Goal: Information Seeking & Learning: Find specific fact

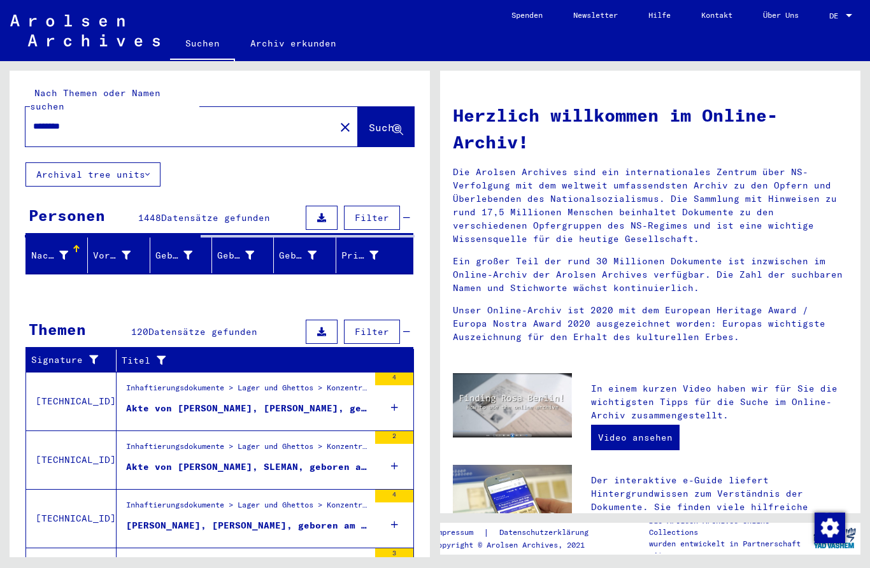
click at [51, 120] on input "*******" at bounding box center [176, 126] width 287 height 13
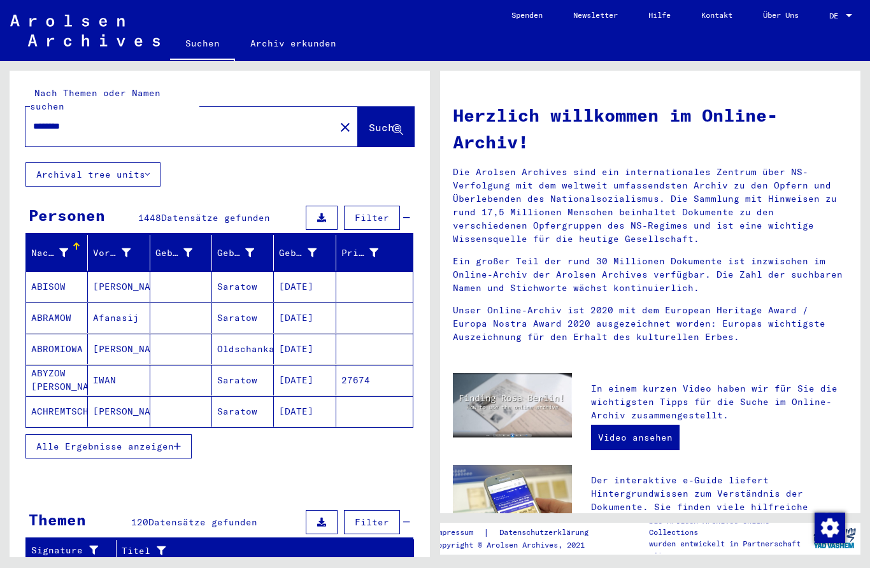
click at [49, 120] on input "*******" at bounding box center [176, 126] width 287 height 13
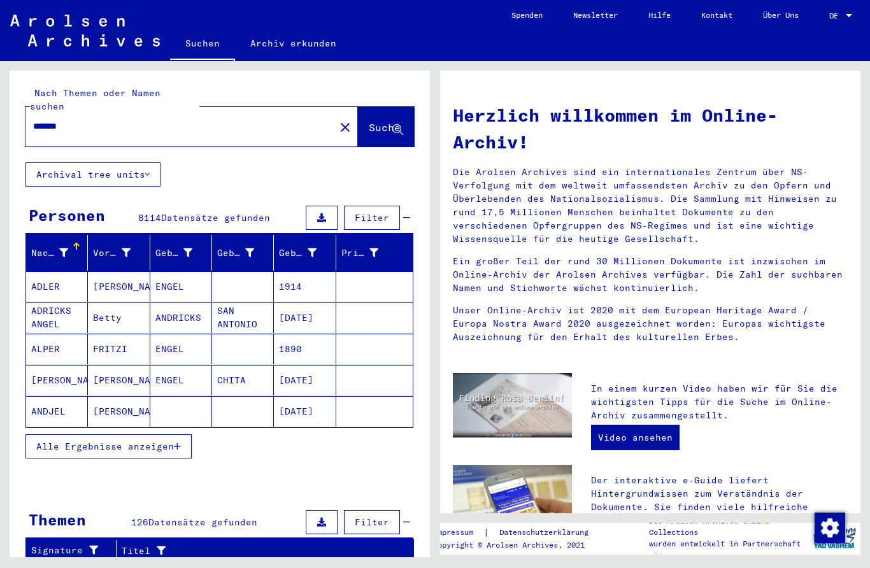
click at [46, 120] on input "******" at bounding box center [176, 126] width 287 height 13
click at [46, 112] on div "******" at bounding box center [172, 126] width 294 height 29
click at [49, 120] on input "******" at bounding box center [176, 126] width 287 height 13
type input "*******"
click at [386, 121] on span "Suche" at bounding box center [385, 127] width 32 height 13
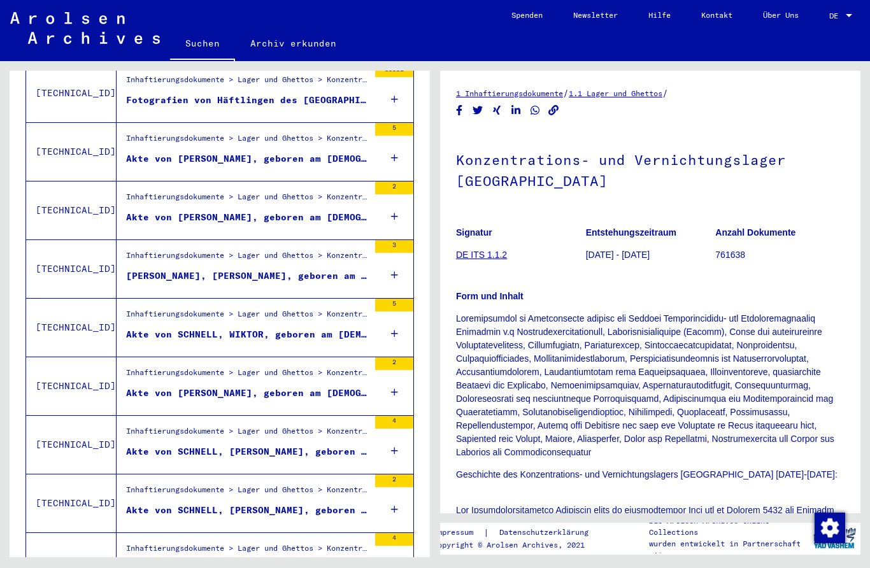
scroll to position [327, 0]
click at [150, 134] on div "Inhaftierungsdokumente > Lager und Ghettos > Konzentrationslager [GEOGRAPHIC_DA…" at bounding box center [247, 142] width 243 height 18
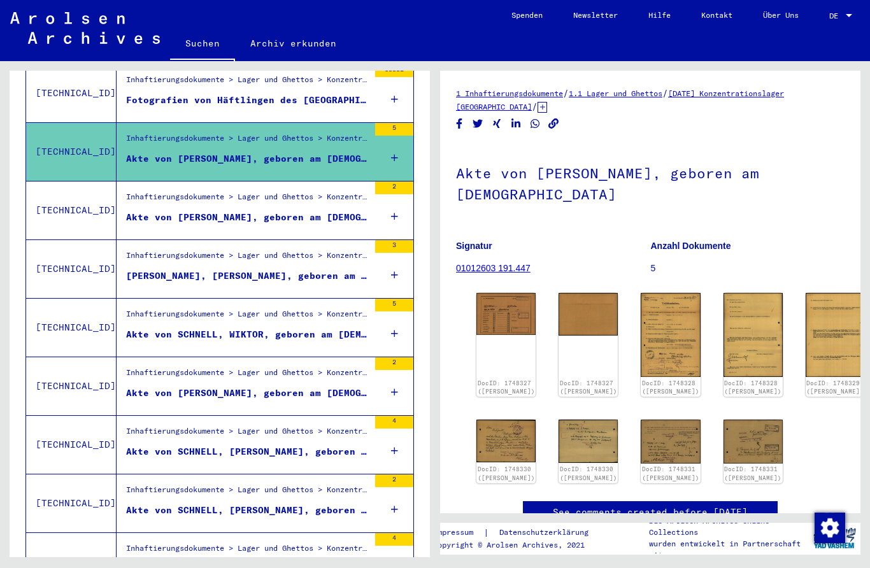
click at [150, 196] on figure "Inhaftierungsdokumente > Lager und Ghettos > Konzentrationslager [GEOGRAPHIC_DA…" at bounding box center [247, 200] width 243 height 19
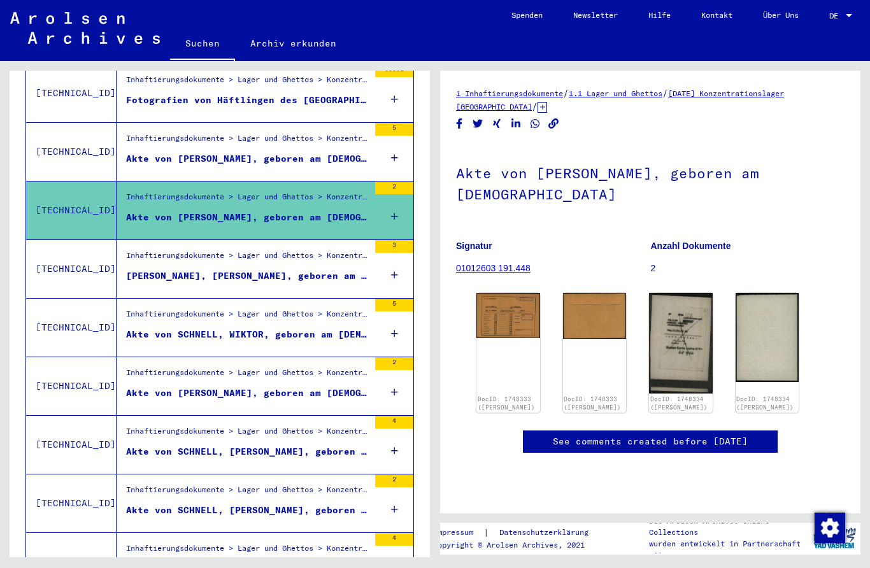
click at [150, 299] on div "Inhaftierungsdokumente > Lager und Ghettos > Konzentrationslager Mittelbau ([GE…" at bounding box center [243, 328] width 252 height 58
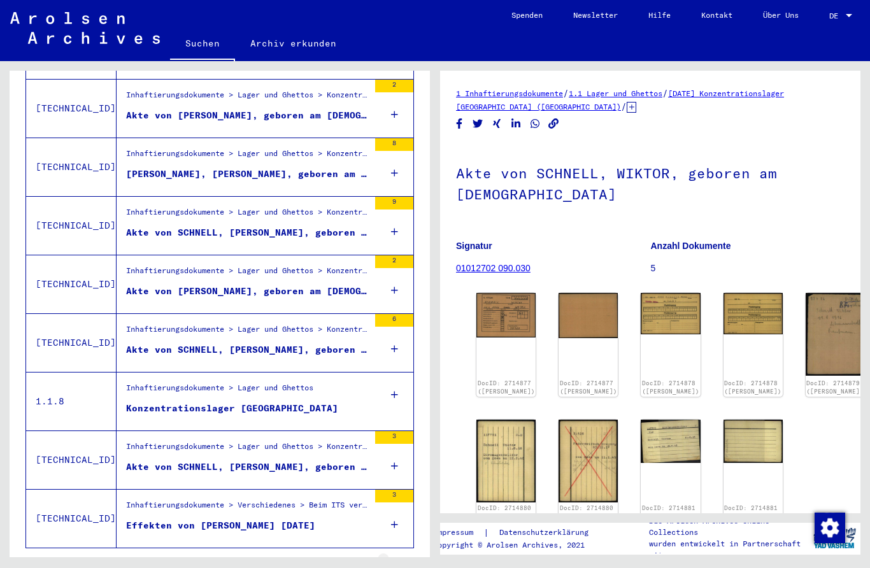
click at [400, 563] on icon "Last page" at bounding box center [396, 567] width 9 height 9
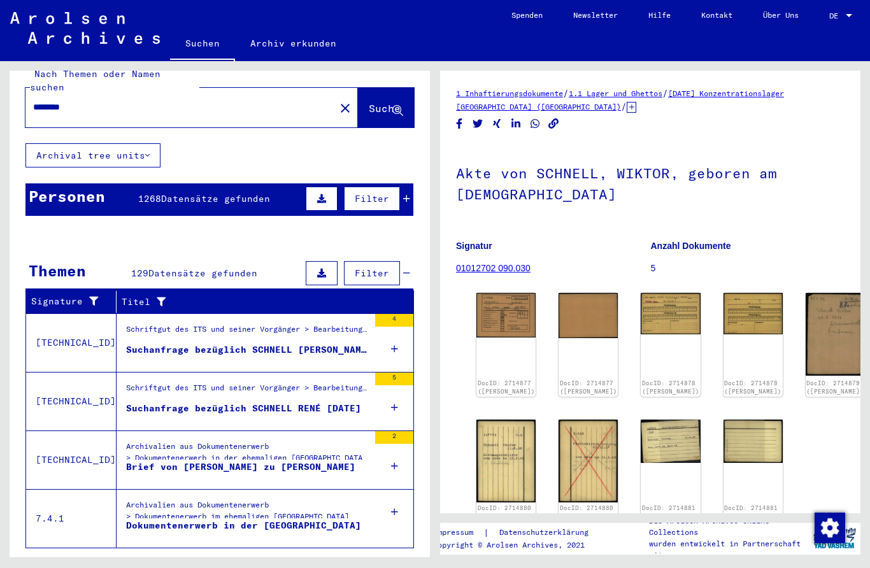
click at [157, 326] on div "Schriftgut des ITS und seiner Vorgänger > Bearbeitung von Anfragen > Fallbezoge…" at bounding box center [247, 333] width 243 height 18
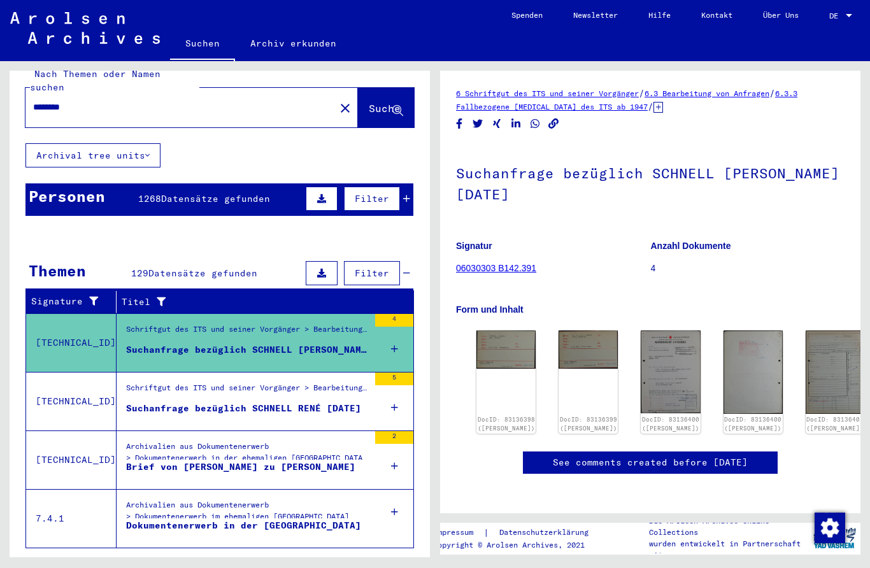
click at [155, 402] on div "Suchanfrage bezüglich SCHNELL RENÉ [DATE]" at bounding box center [243, 408] width 235 height 13
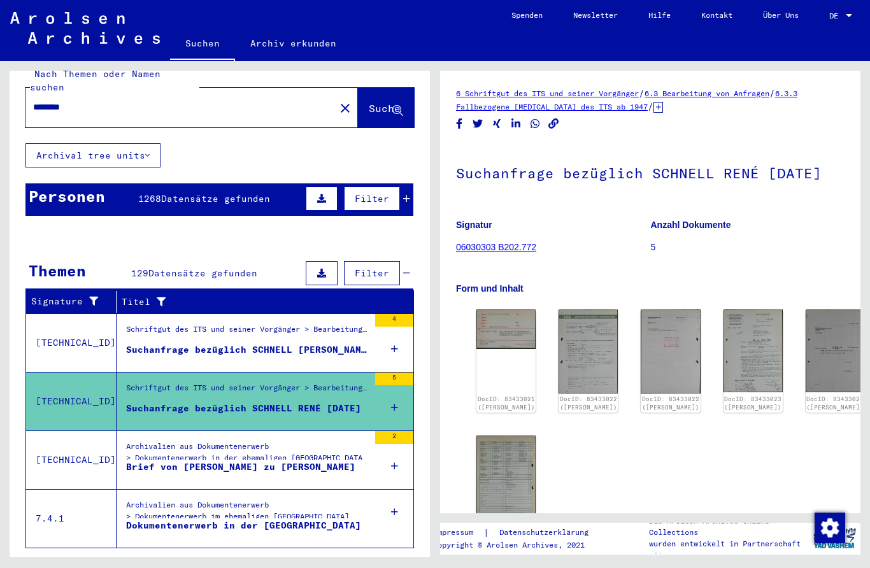
click at [150, 441] on div "Archivalien aus Dokumentenerwerb > Dokumentenerwerb in der ehemaligen [GEOGRAPH…" at bounding box center [247, 455] width 243 height 29
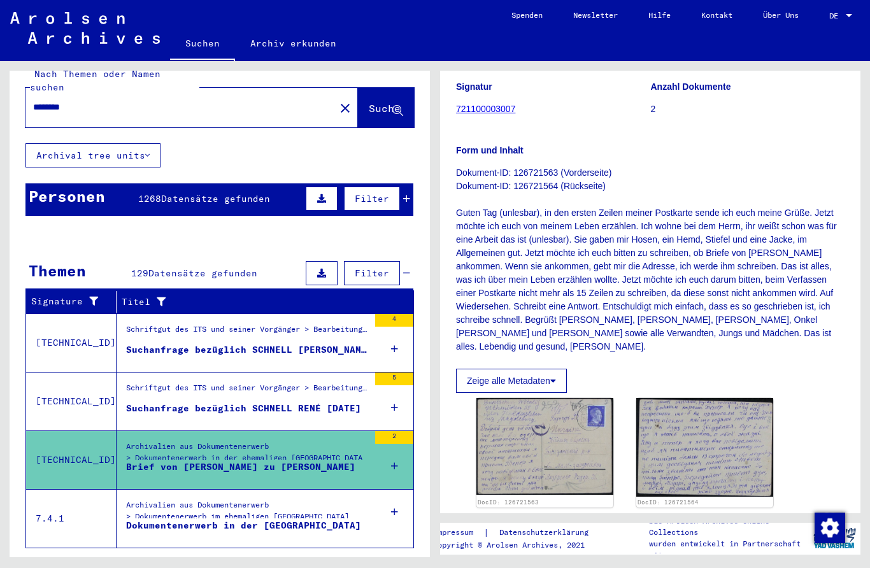
scroll to position [216, 0]
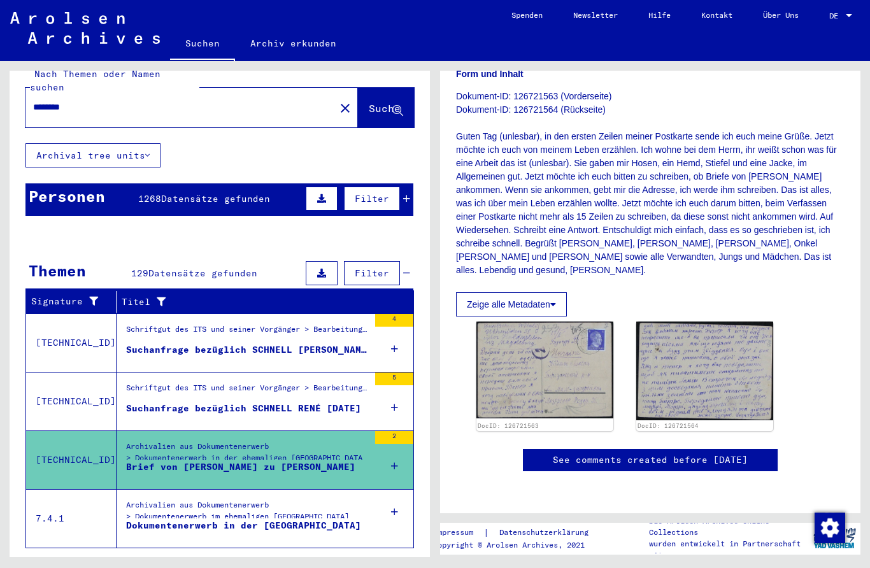
click at [541, 351] on img at bounding box center [545, 370] width 137 height 97
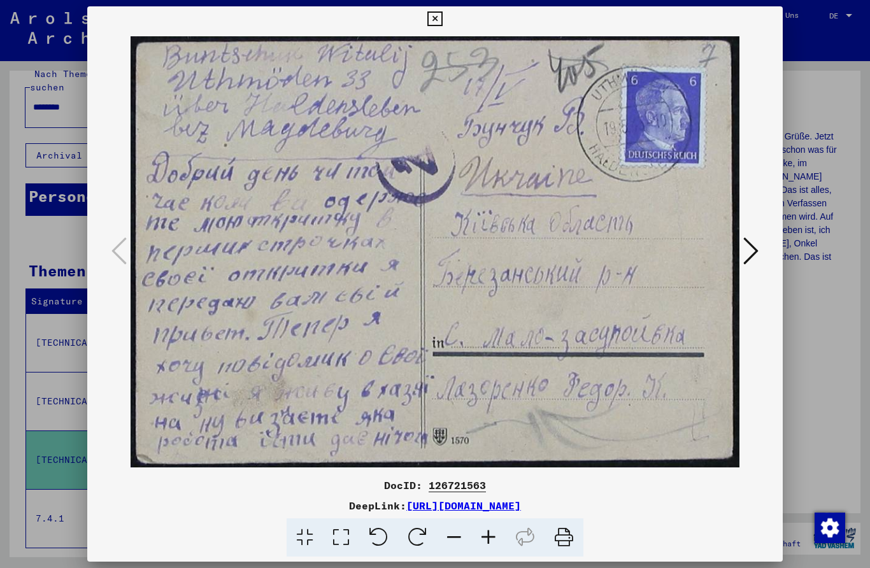
click at [442, 20] on icon at bounding box center [435, 18] width 15 height 15
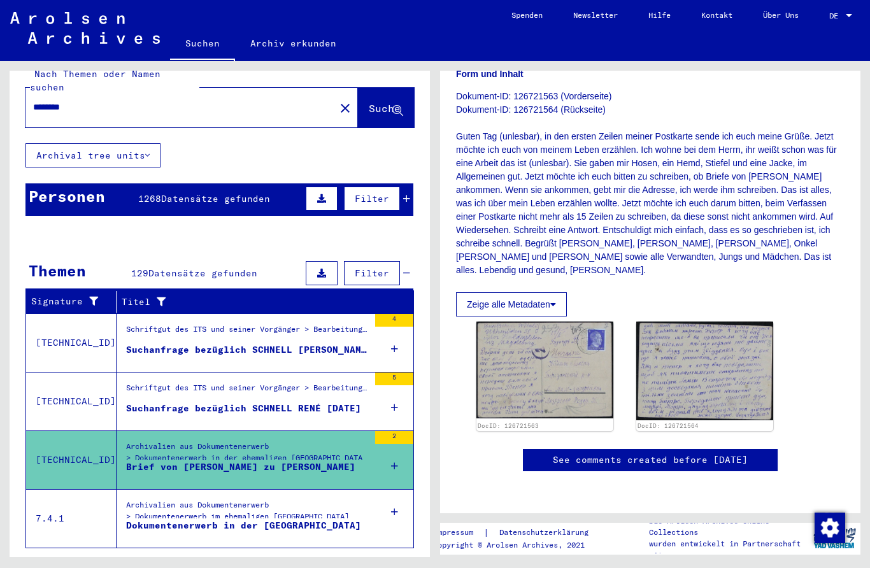
click at [715, 345] on img at bounding box center [704, 371] width 137 height 99
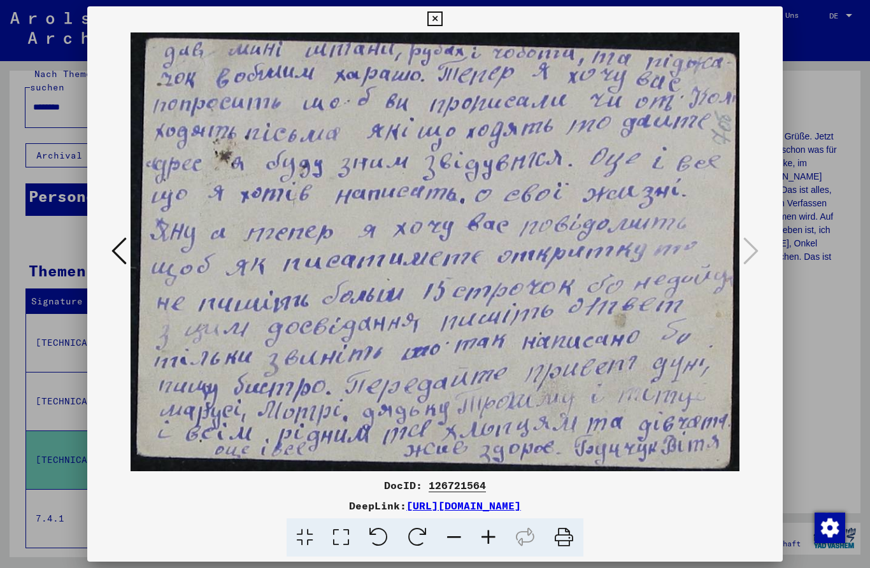
click at [817, 247] on div at bounding box center [435, 284] width 870 height 568
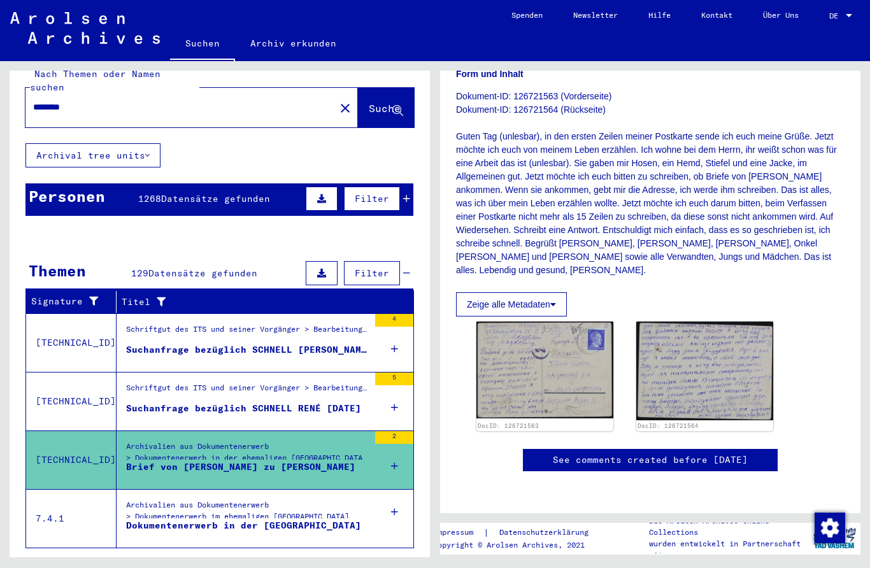
click at [146, 499] on div "Archivalien aus Dokumentenerwerb > Dokumentenerwerb im ehemaligen [GEOGRAPHIC_D…" at bounding box center [237, 513] width 223 height 29
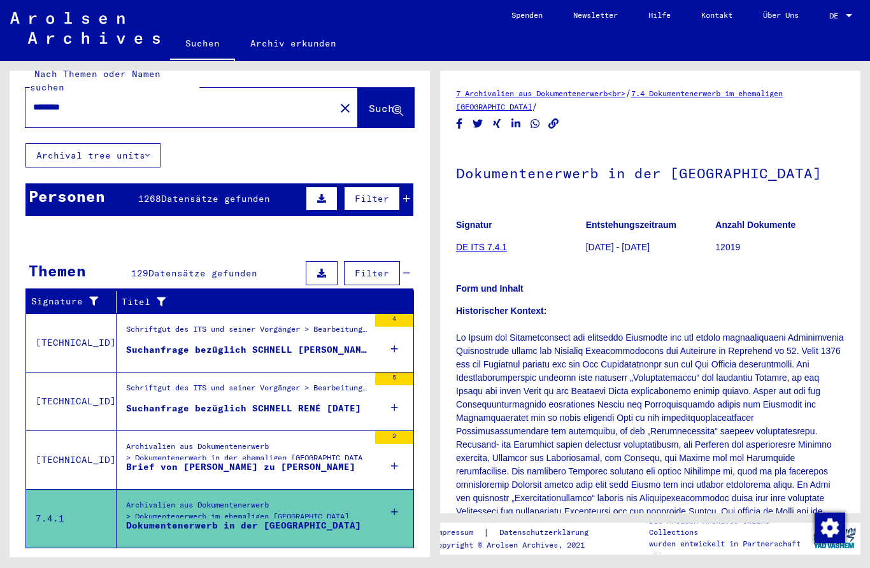
click at [134, 382] on div "Schriftgut des ITS und seiner Vorgänger > Bearbeitung von Anfragen > Fallbezoge…" at bounding box center [247, 391] width 243 height 18
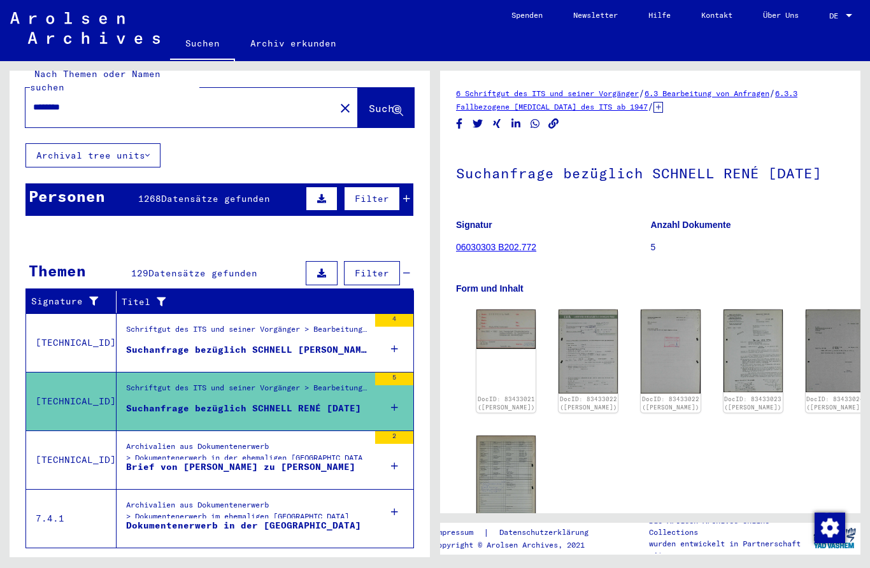
click at [142, 324] on div "Schriftgut des ITS und seiner Vorgänger > Bearbeitung von Anfragen > Fallbezoge…" at bounding box center [247, 333] width 243 height 18
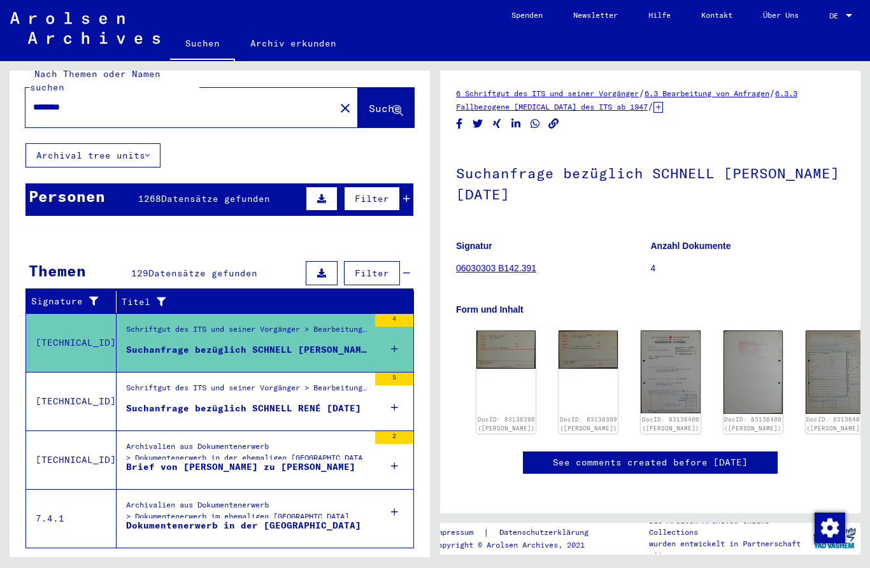
click at [283, 563] on icon "Previous page" at bounding box center [281, 567] width 6 height 9
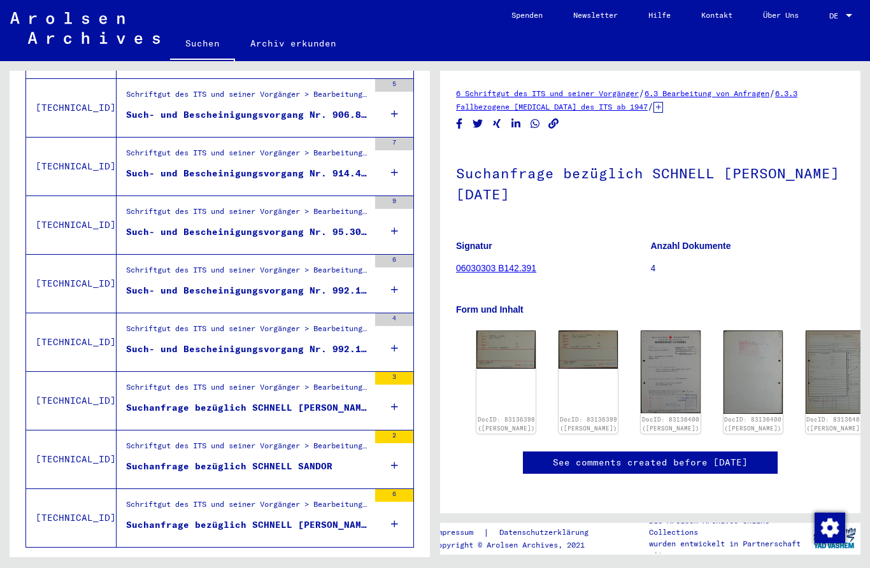
scroll to position [1250, 0]
click at [160, 499] on div "Schriftgut des ITS und seiner Vorgänger > Bearbeitung von Anfragen > Fallbezoge…" at bounding box center [247, 508] width 243 height 18
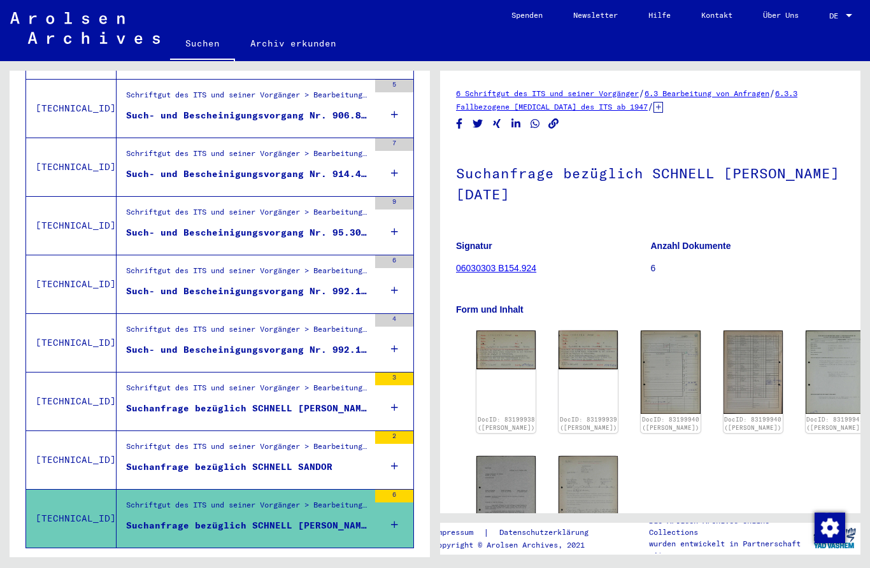
click at [487, 336] on img at bounding box center [506, 350] width 59 height 39
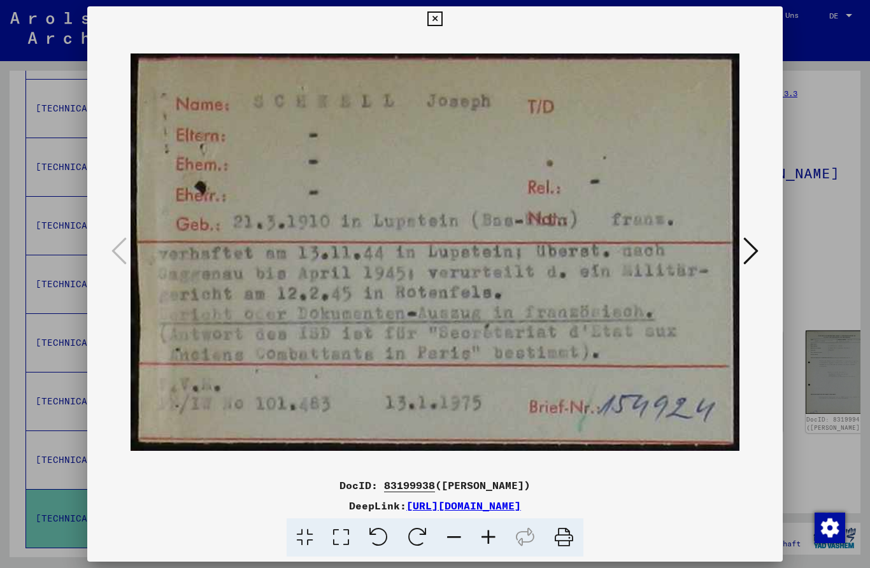
click at [773, 253] on div at bounding box center [435, 252] width 696 height 441
click at [744, 259] on icon at bounding box center [751, 251] width 15 height 31
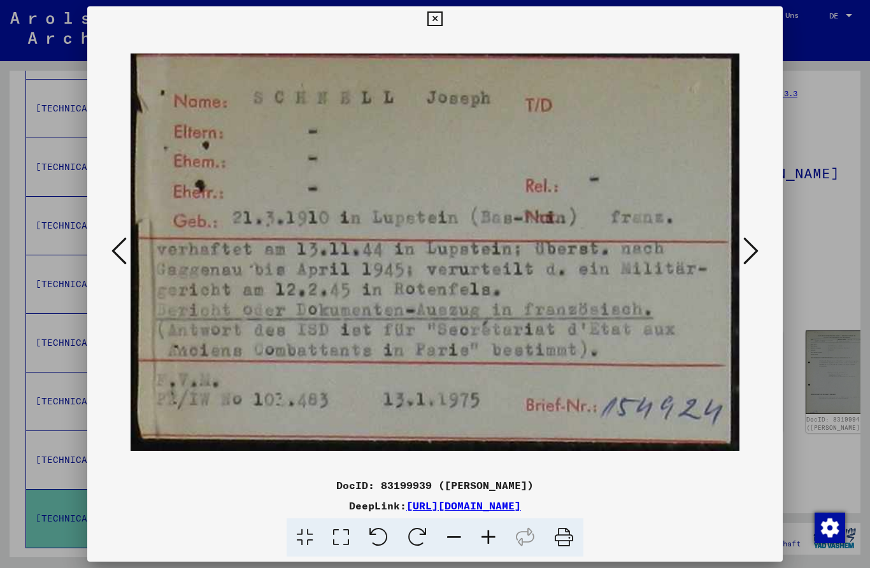
click at [746, 259] on icon at bounding box center [751, 251] width 15 height 31
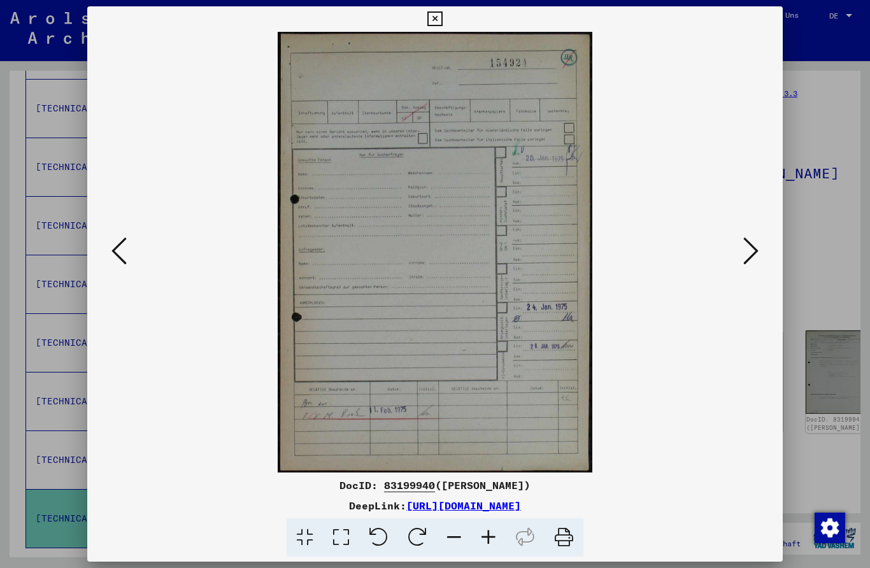
click at [828, 199] on div at bounding box center [435, 284] width 870 height 568
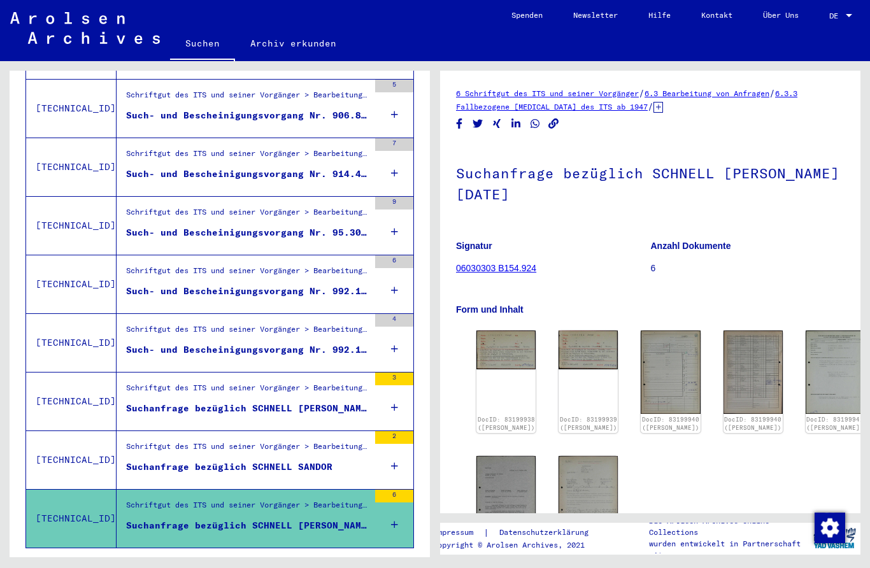
click at [152, 441] on div "Schriftgut des ITS und seiner Vorgänger > Bearbeitung von Anfragen > Fallbezoge…" at bounding box center [247, 450] width 243 height 18
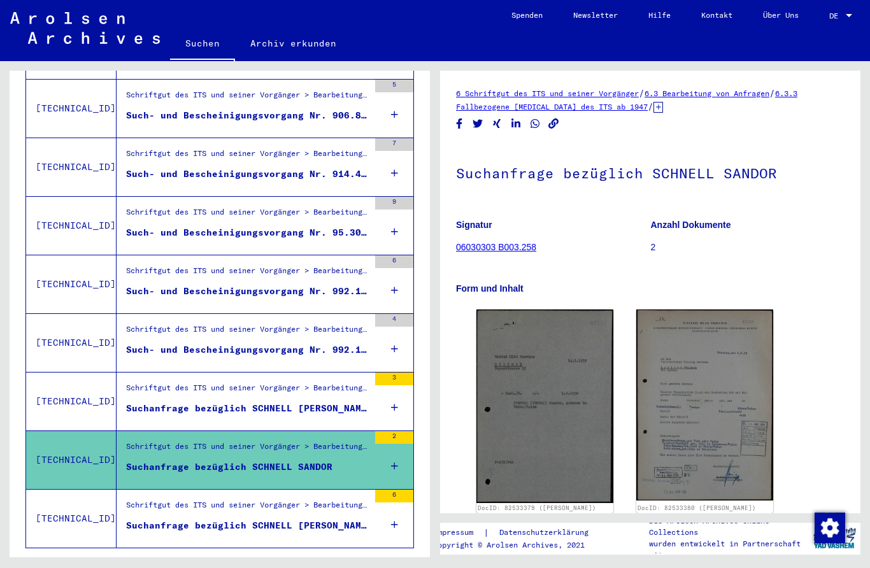
click at [168, 382] on div "Schriftgut des ITS und seiner Vorgänger > Bearbeitung von Anfragen > Fallbezoge…" at bounding box center [247, 391] width 243 height 18
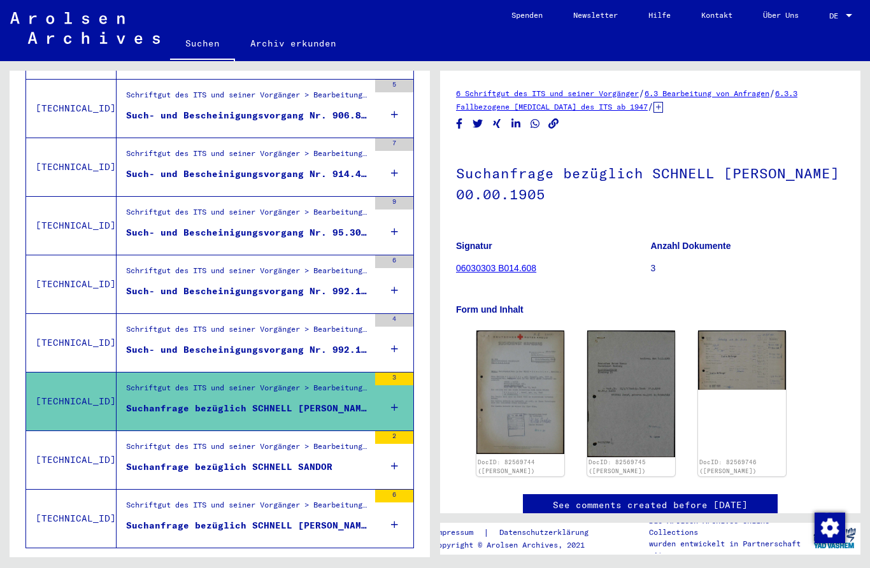
click at [168, 324] on div "Schriftgut des ITS und seiner Vorgänger > Bearbeitung von Anfragen > Fallbezoge…" at bounding box center [247, 333] width 243 height 18
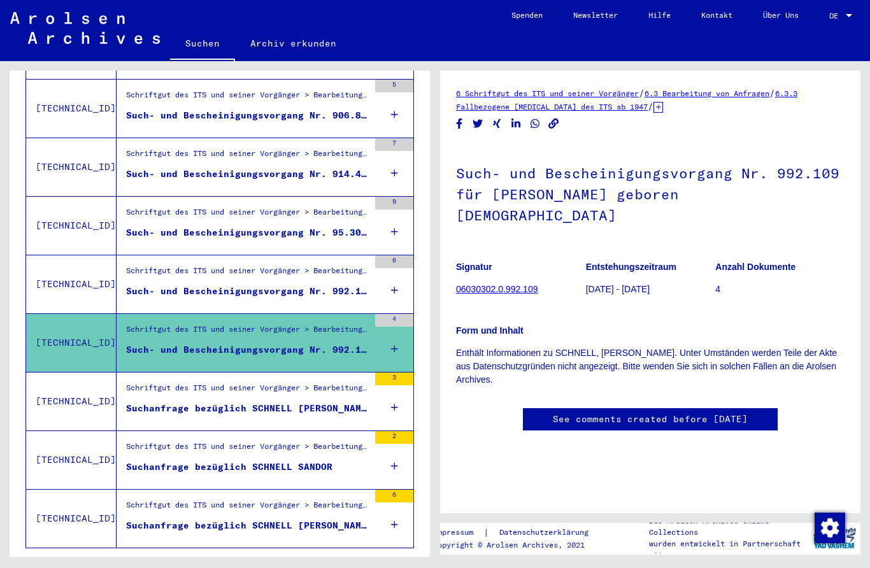
click at [169, 285] on div "Such- und Bescheinigungsvorgang Nr. 992.108 für [PERSON_NAME] geboren [DEMOGRAP…" at bounding box center [247, 291] width 243 height 13
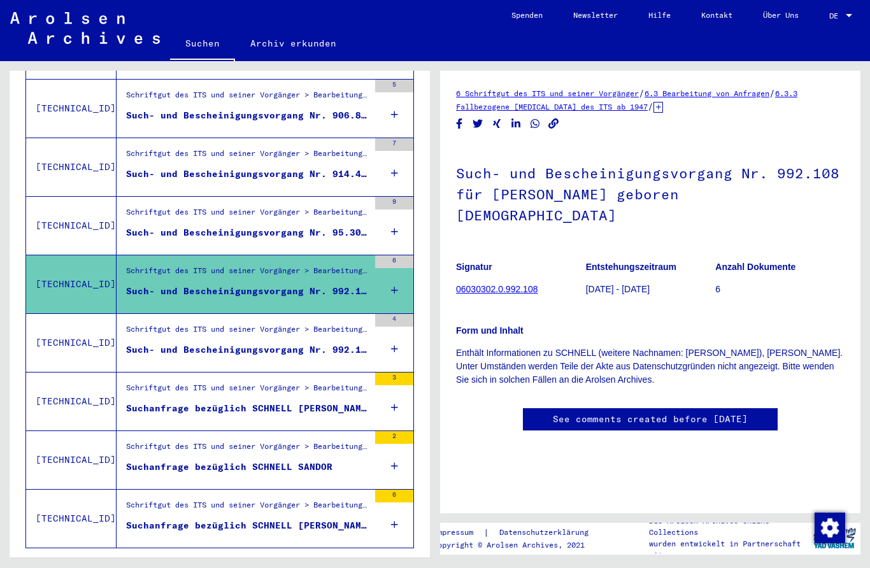
click at [172, 343] on div "Such- und Bescheinigungsvorgang Nr. 992.109 für [PERSON_NAME] geboren [DEMOGRAP…" at bounding box center [247, 349] width 243 height 13
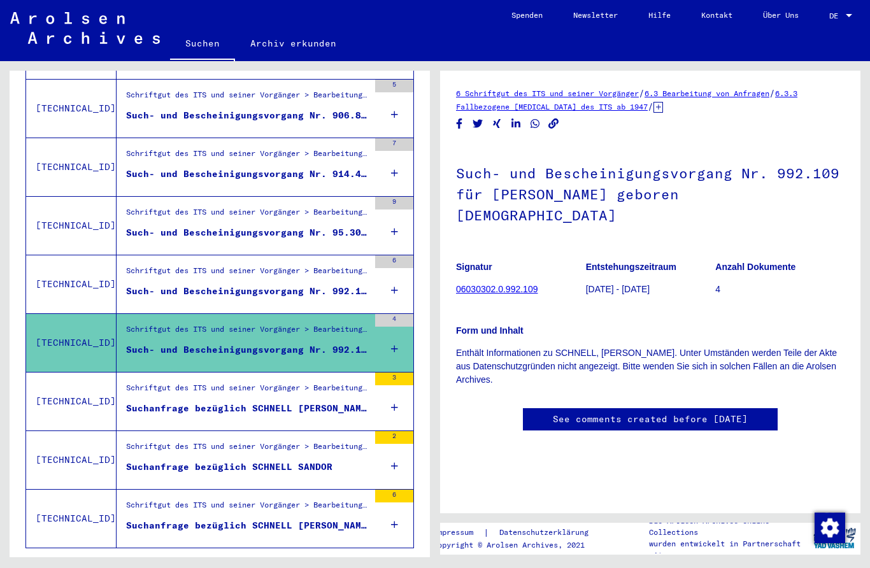
click at [171, 285] on div "Such- und Bescheinigungsvorgang Nr. 992.108 für [PERSON_NAME] geboren [DEMOGRAP…" at bounding box center [247, 291] width 243 height 13
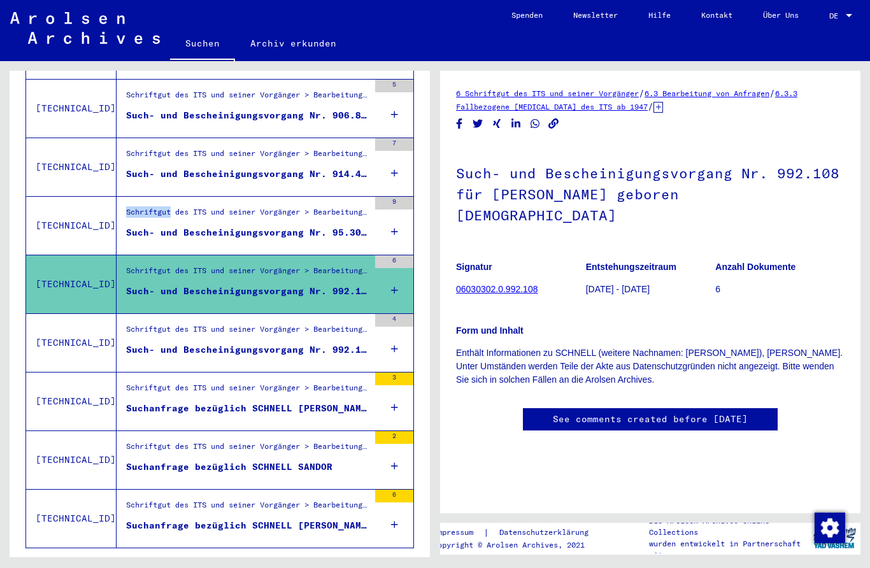
click at [164, 206] on div "Schriftgut des ITS und seiner Vorgänger > Bearbeitung von Anfragen > Fallbezoge…" at bounding box center [247, 215] width 243 height 18
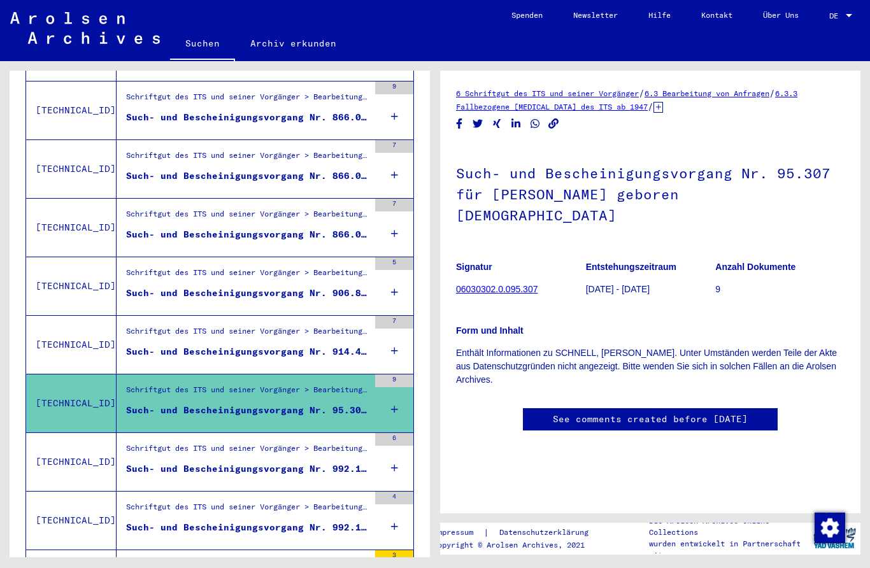
scroll to position [1052, 0]
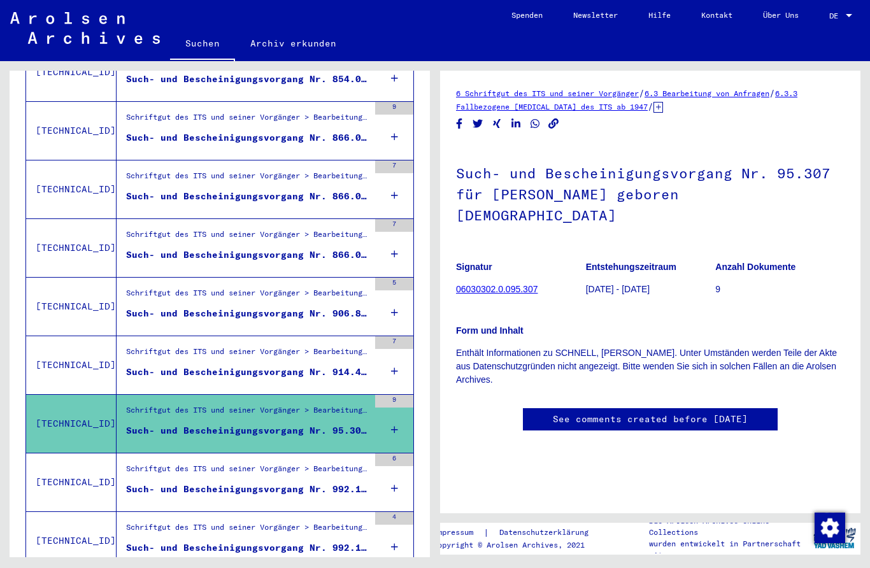
click at [171, 346] on div "Schriftgut des ITS und seiner Vorgänger > Bearbeitung von Anfragen > Fallbezoge…" at bounding box center [247, 355] width 243 height 18
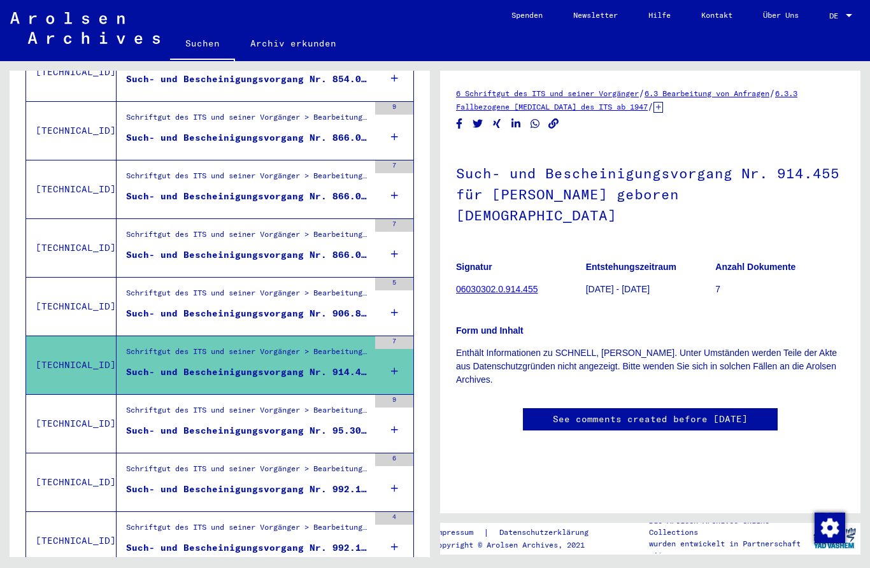
click at [701, 413] on link "See comments created before [DATE]" at bounding box center [650, 419] width 195 height 13
click at [190, 307] on div "Such- und Bescheinigungsvorgang Nr. 906.878 für SCHNELL, [PERSON_NAME] geboren …" at bounding box center [247, 313] width 243 height 13
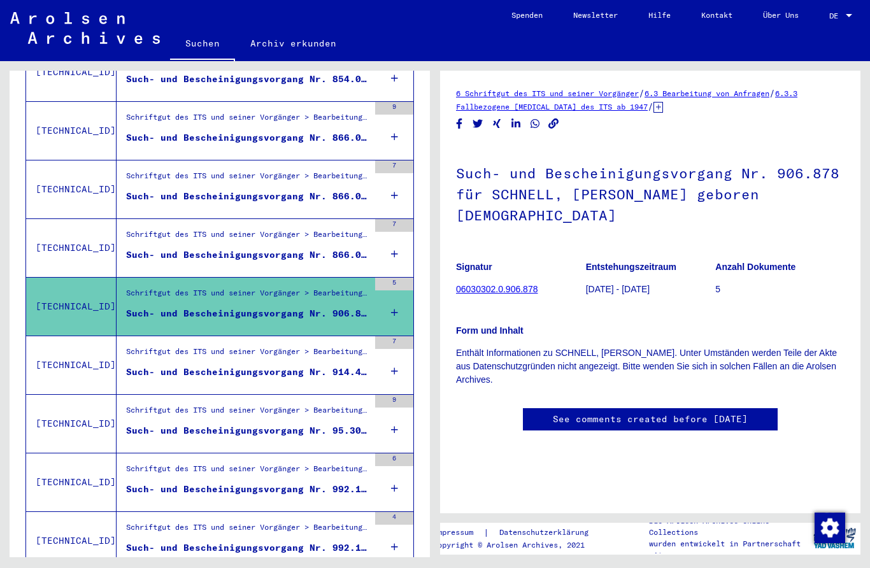
click at [168, 248] on div "Such- und Bescheinigungsvorgang Nr. 866.046 für SCHNELL, [PERSON_NAME] geboren …" at bounding box center [247, 254] width 243 height 13
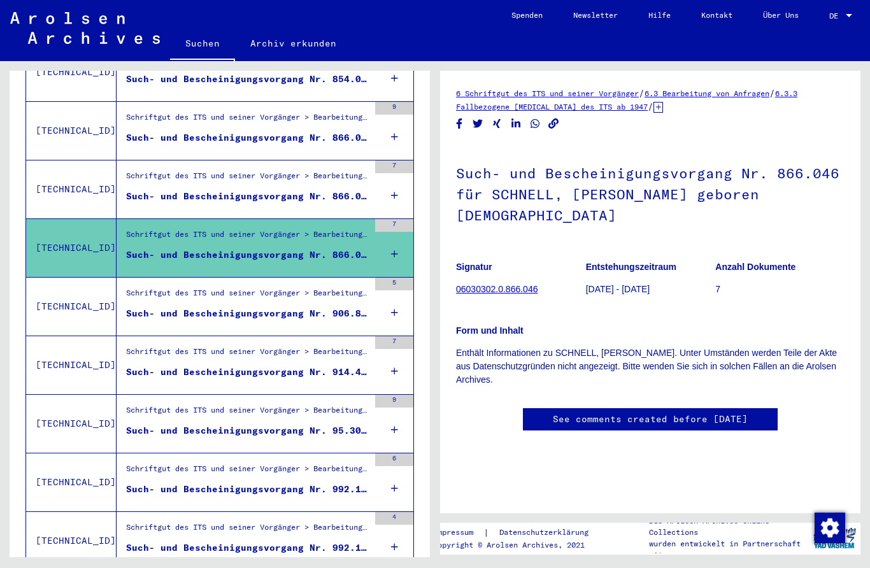
click at [158, 174] on div "Schriftgut des ITS und seiner Vorgänger > Bearbeitung von Anfragen > Fallbezoge…" at bounding box center [247, 179] width 243 height 18
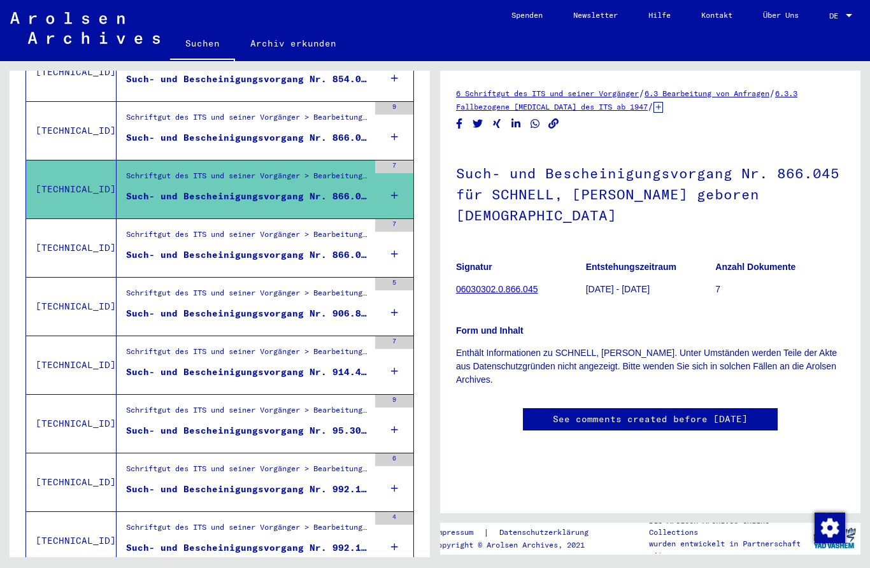
click at [160, 112] on div "Schriftgut des ITS und seiner Vorgänger > Bearbeitung von Anfragen > Fallbezoge…" at bounding box center [247, 120] width 243 height 18
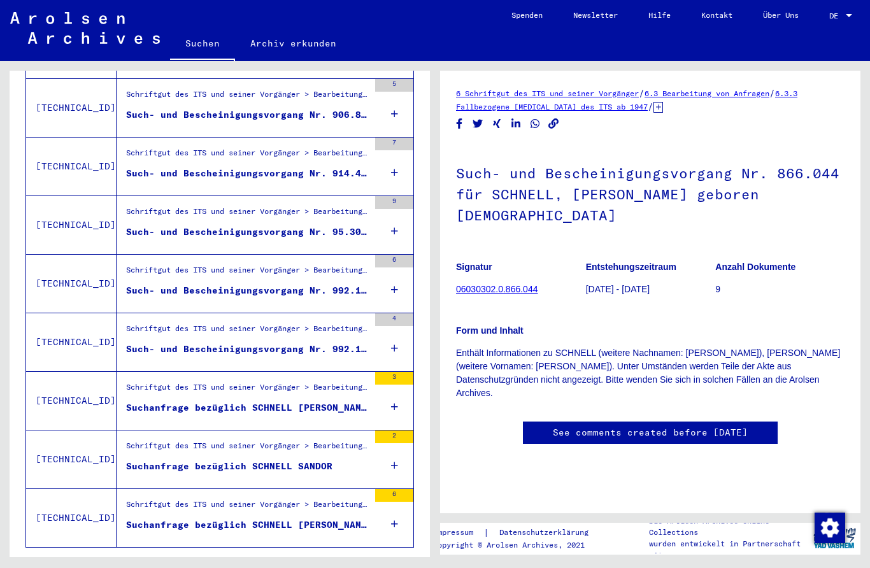
scroll to position [1250, 0]
click at [256, 558] on icon "First page" at bounding box center [256, 567] width 18 height 18
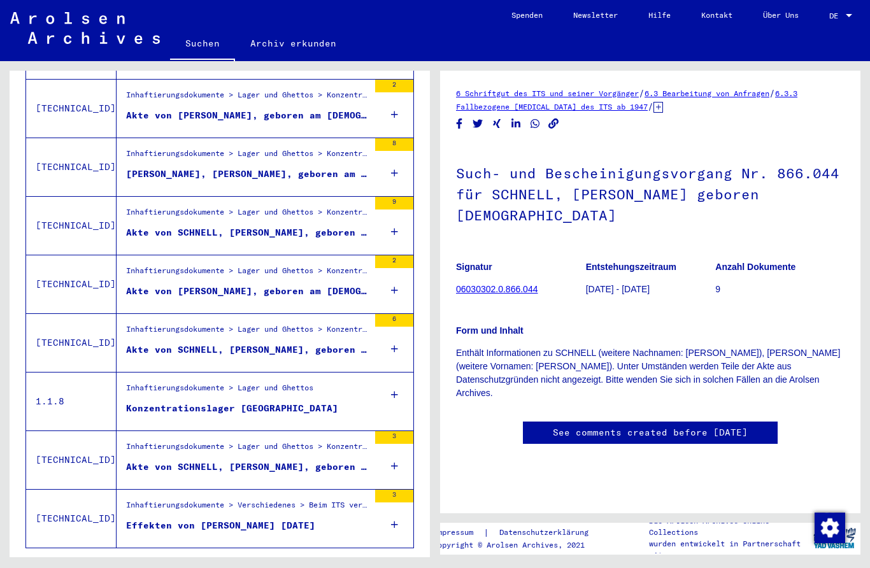
click at [372, 558] on icon "Next page" at bounding box center [371, 567] width 18 height 18
type input "*"
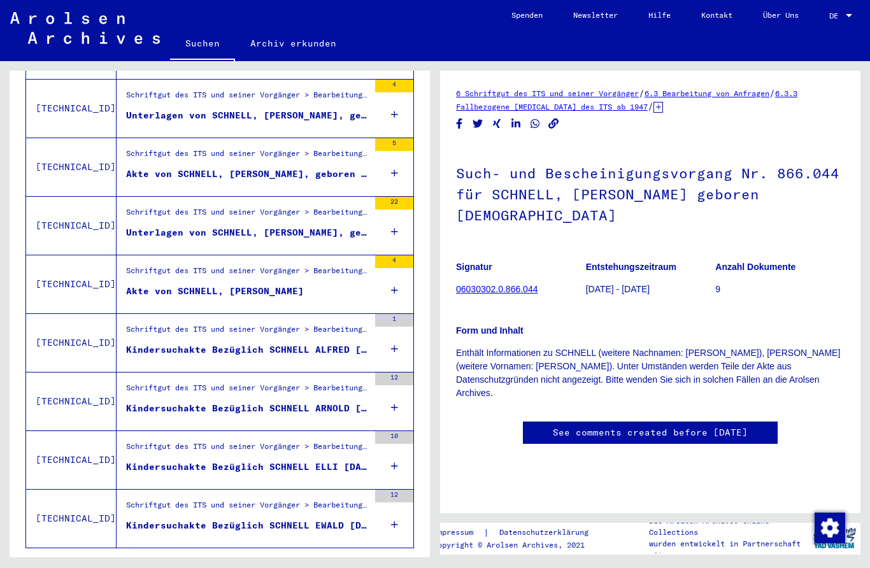
scroll to position [32, 0]
click at [341, 402] on div "Kindersuchakte Bezüglich SCHNELL ARNOLD [DATE]" at bounding box center [247, 408] width 243 height 13
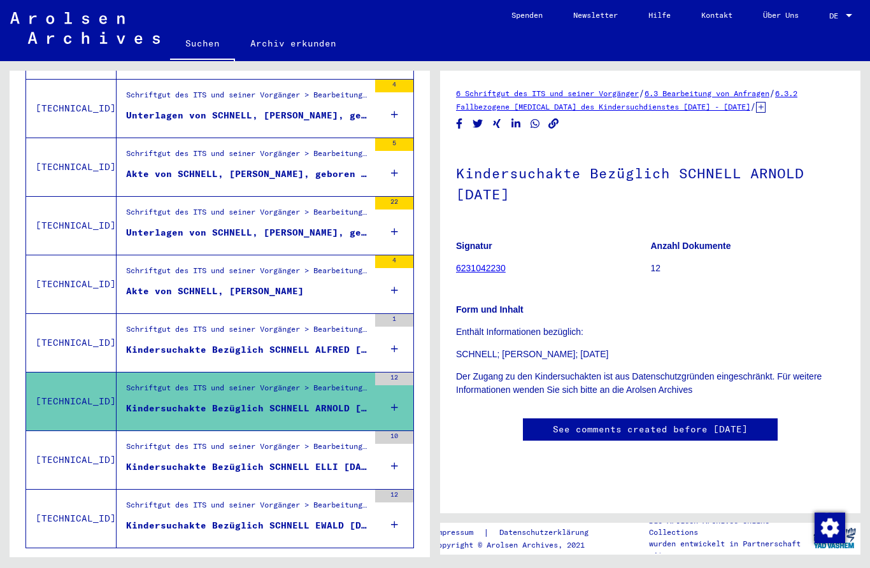
scroll to position [40, 0]
click at [180, 441] on div "Schriftgut des ITS und seiner Vorgänger > Bearbeitung von Anfragen > Fallbezoge…" at bounding box center [247, 450] width 243 height 18
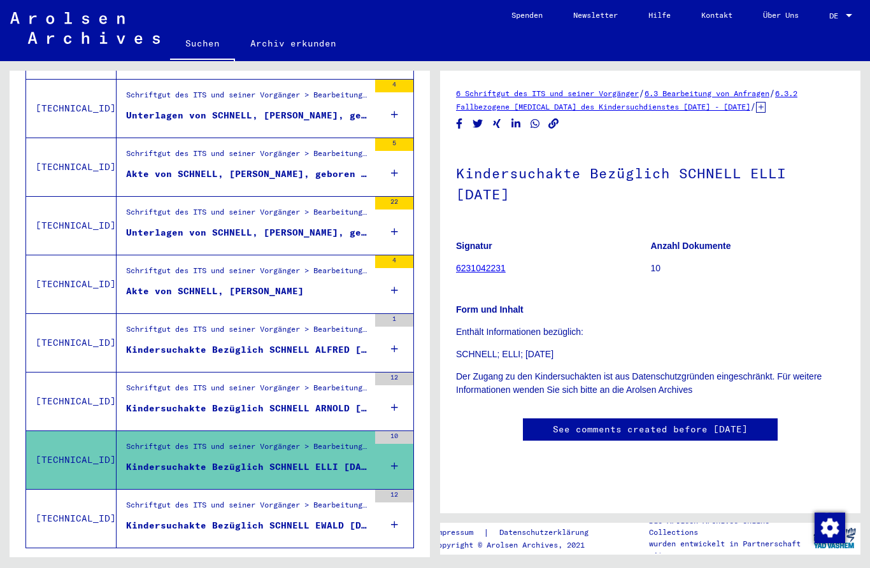
click at [164, 519] on div "Kindersuchakte Bezüglich SCHNELL EWALD [DATE]" at bounding box center [247, 525] width 243 height 13
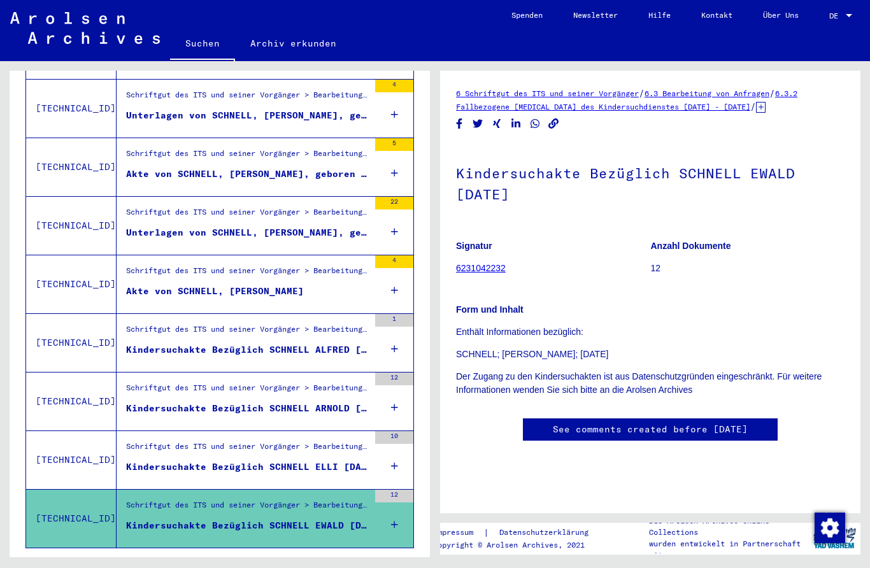
click at [151, 93] on div "Schriftgut des ITS und seiner Vorgänger > Bearbeitung von Anfragen > Suchvorgän…" at bounding box center [247, 98] width 243 height 18
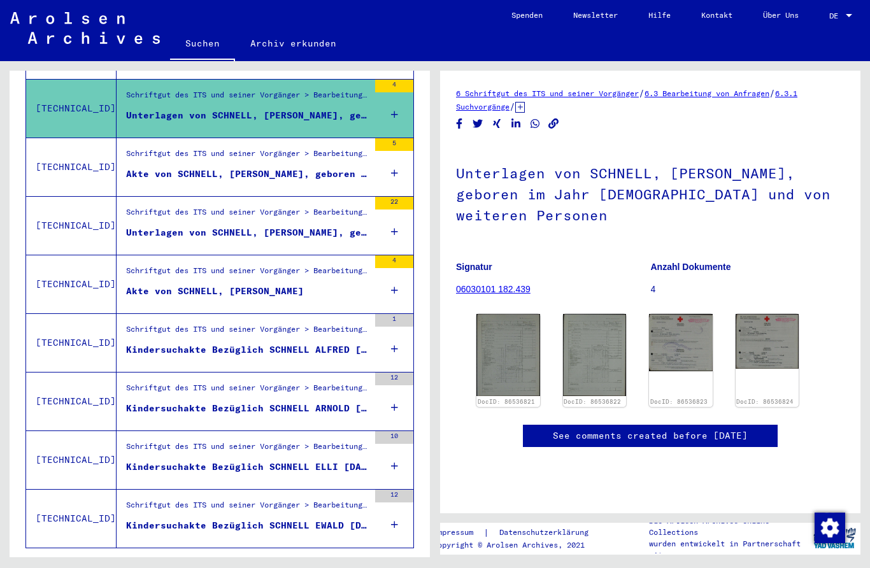
click at [152, 153] on figure "Schriftgut des ITS und seiner Vorgänger > Bearbeitung von Anfragen > Suchvorgän…" at bounding box center [247, 157] width 243 height 19
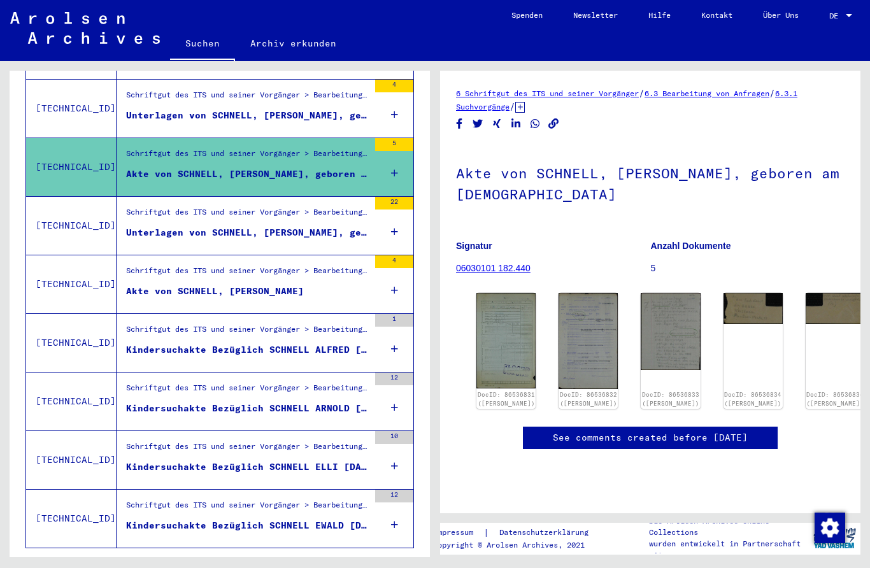
click at [151, 210] on div "Schriftgut des ITS und seiner Vorgänger > Bearbeitung von Anfragen > Suchvorgän…" at bounding box center [247, 215] width 243 height 18
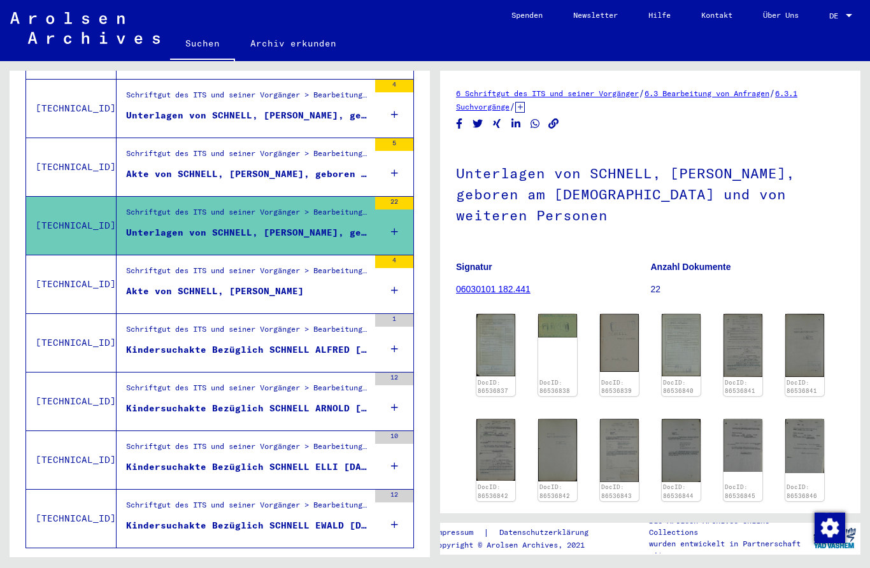
click at [155, 268] on div "Schriftgut des ITS und seiner Vorgänger > Bearbeitung von Anfragen > Suchvorgän…" at bounding box center [247, 274] width 243 height 18
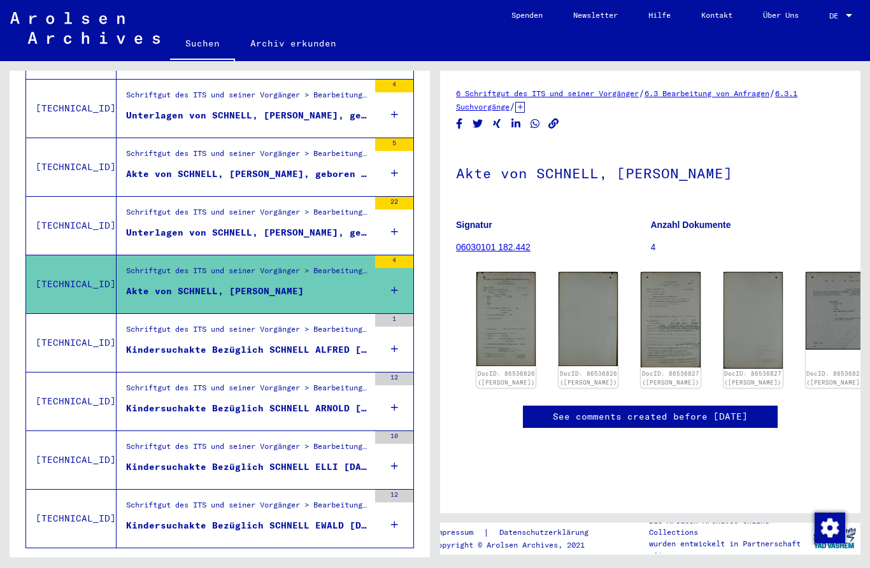
scroll to position [40, 0]
click at [157, 343] on div "Kindersuchakte Bezüglich SCHNELL ALFRED [DATE]" at bounding box center [247, 349] width 243 height 13
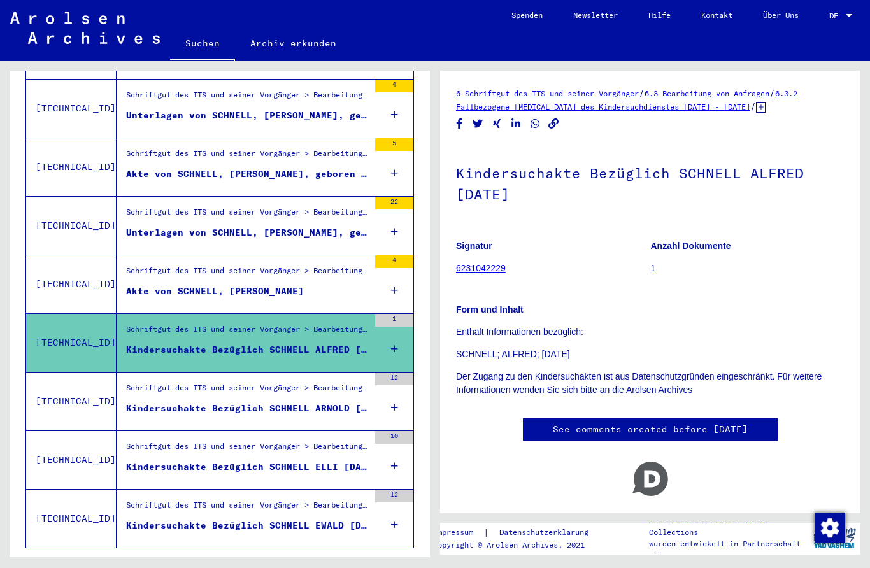
click at [147, 382] on figure "Schriftgut des ITS und seiner Vorgänger > Bearbeitung von Anfragen > Fallbezoge…" at bounding box center [247, 391] width 243 height 19
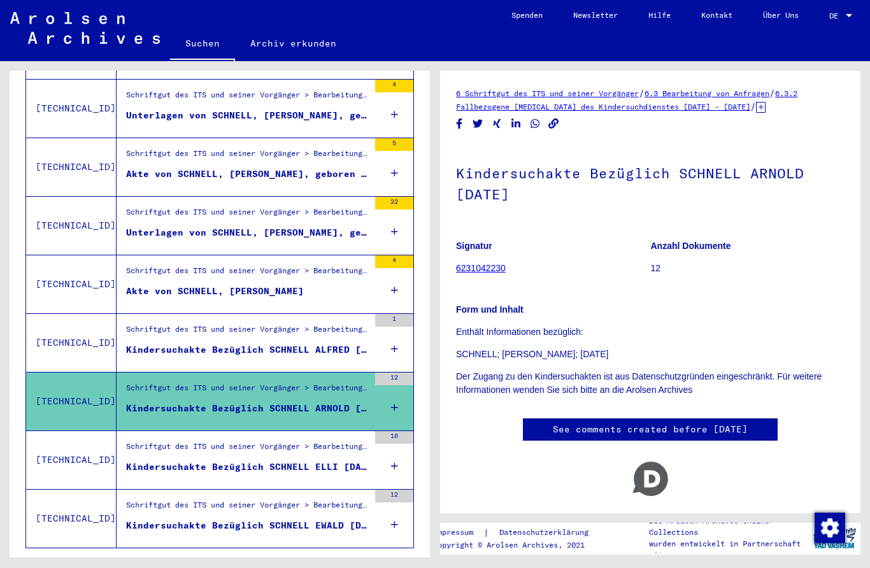
click at [152, 441] on div "Schriftgut des ITS und seiner Vorgänger > Bearbeitung von Anfragen > Fallbezoge…" at bounding box center [247, 450] width 243 height 18
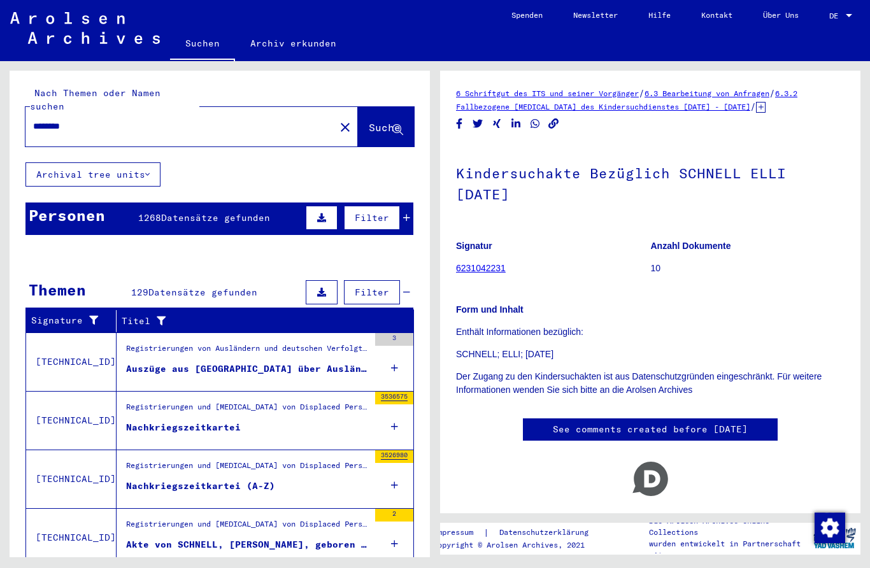
click at [78, 120] on input "*******" at bounding box center [180, 126] width 294 height 13
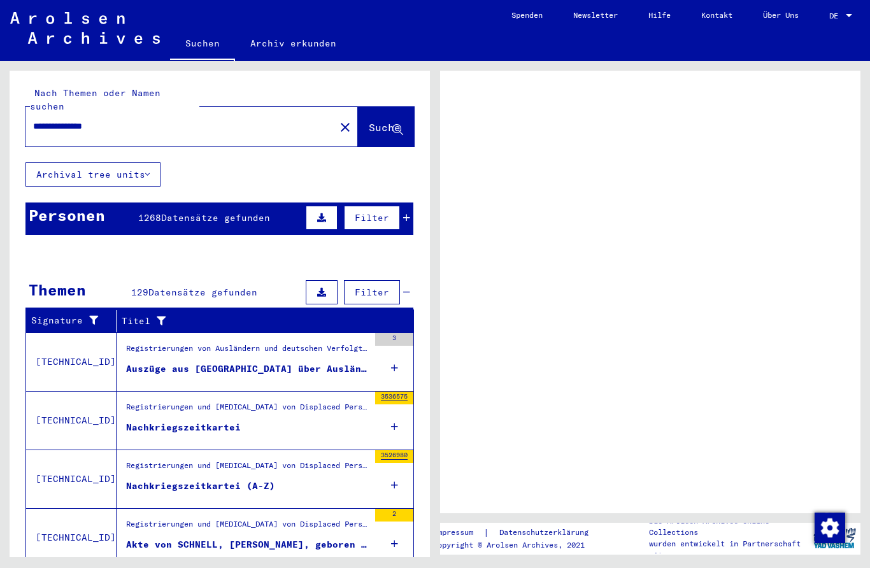
type input "**********"
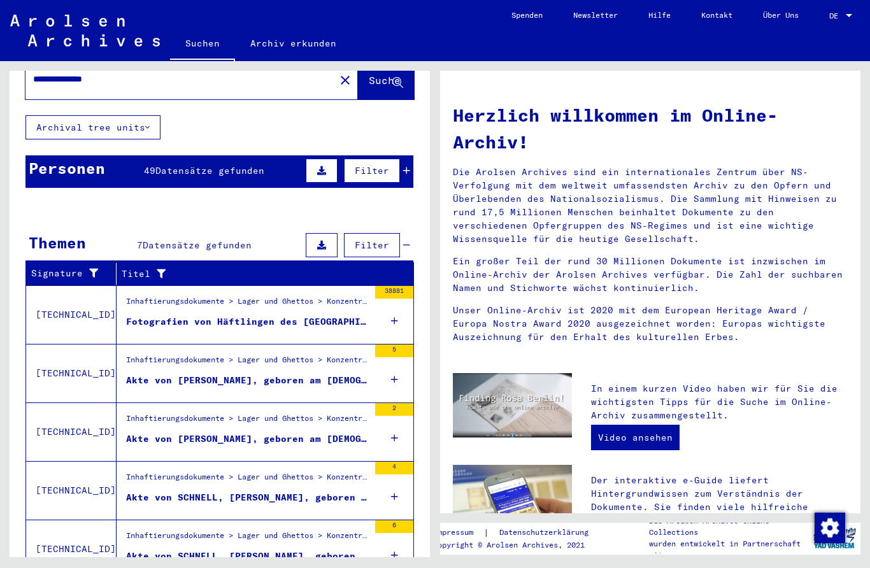
scroll to position [42, 0]
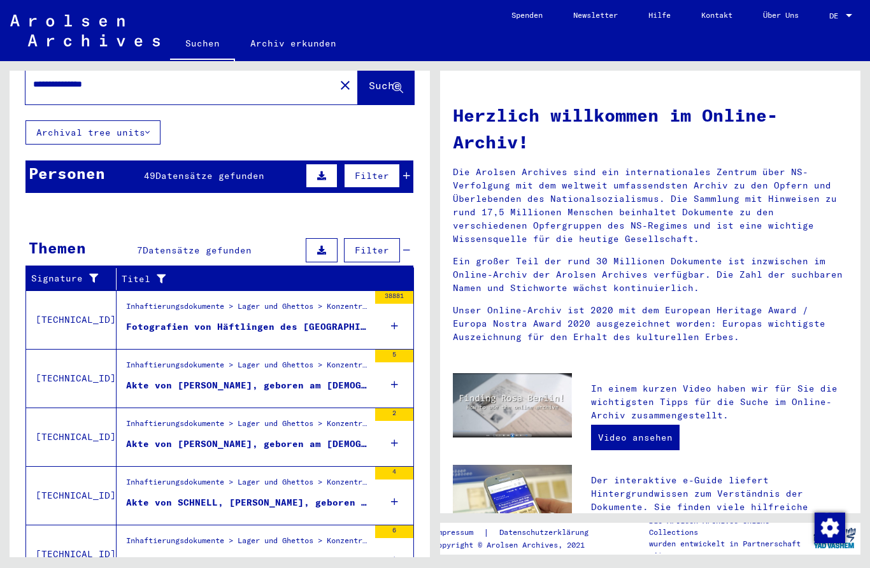
click at [140, 379] on div "Akte von [PERSON_NAME], geboren am [DEMOGRAPHIC_DATA]" at bounding box center [247, 385] width 243 height 13
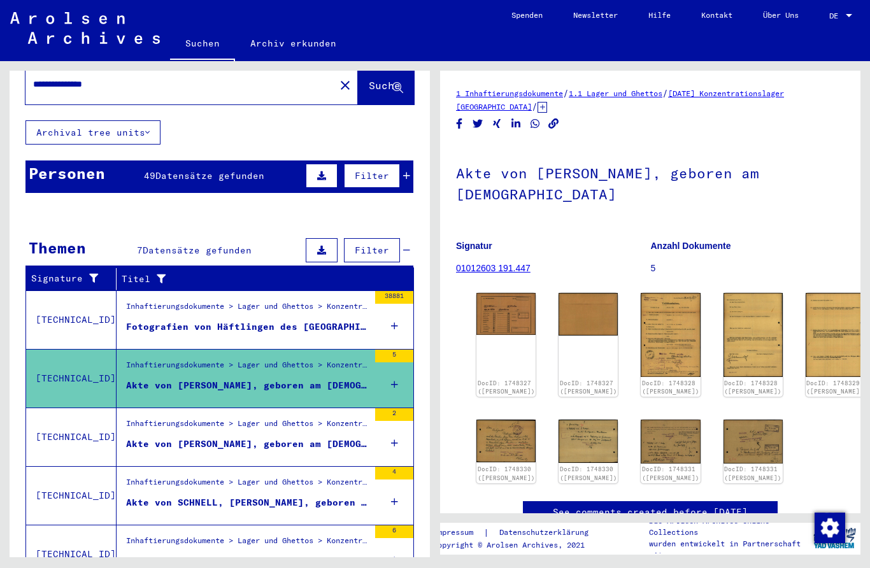
click at [146, 418] on div "Inhaftierungsdokumente > Lager und Ghettos > Konzentrationslager [GEOGRAPHIC_DA…" at bounding box center [247, 427] width 243 height 18
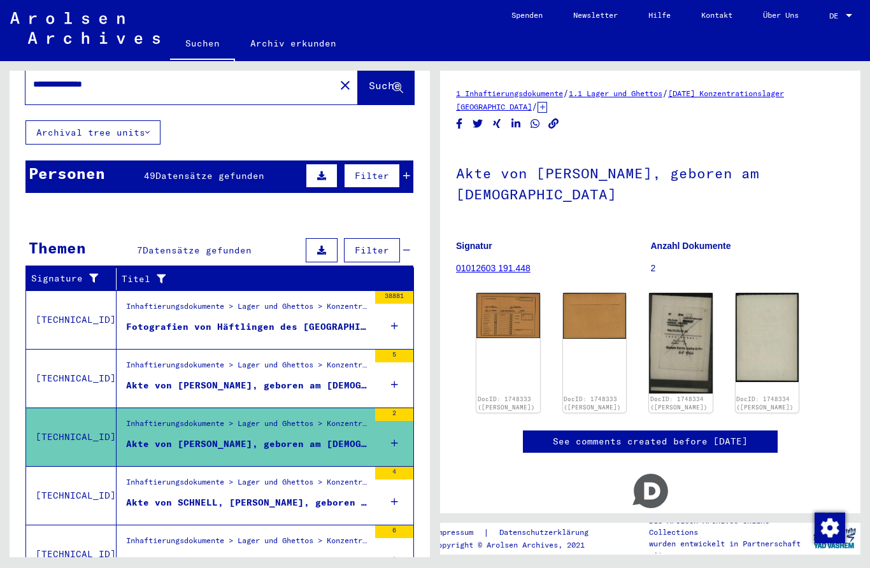
click at [163, 477] on div "Inhaftierungsdokumente > Lager und Ghettos > Konzentrationslager [GEOGRAPHIC_DA…" at bounding box center [247, 486] width 243 height 18
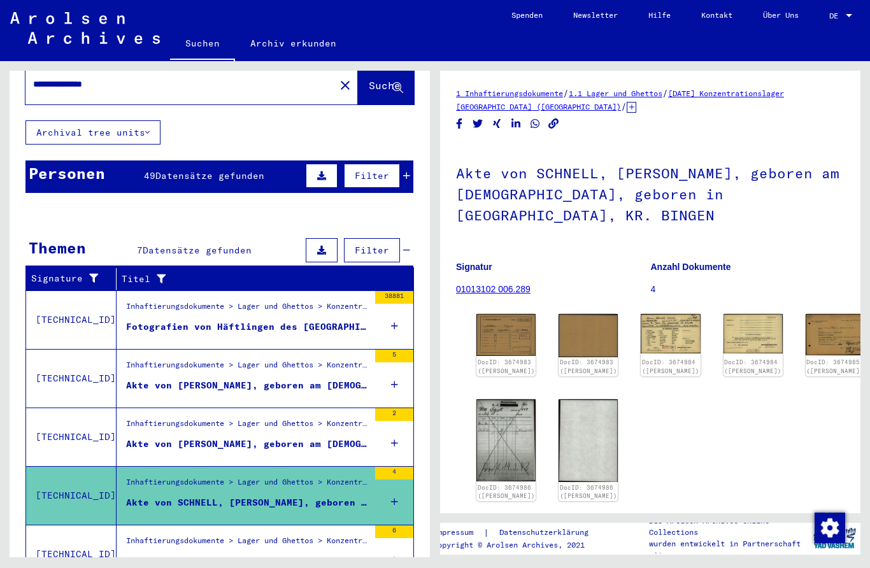
click at [154, 535] on div "Inhaftierungsdokumente > Lager und Ghettos > Konzentrationslager [GEOGRAPHIC_DA…" at bounding box center [247, 544] width 243 height 18
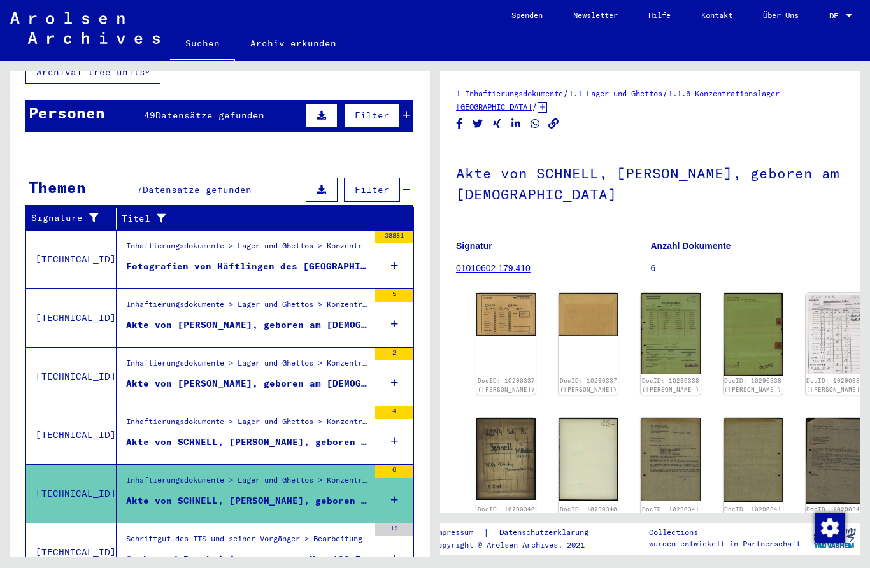
scroll to position [116, 0]
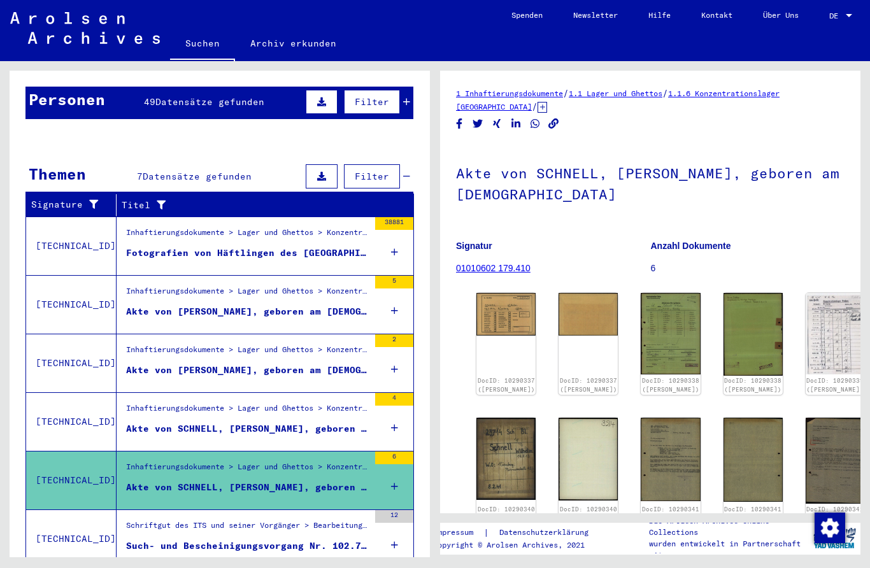
click at [171, 540] on div "Such- und Bescheinigungsvorgang Nr. 102.749 für [PERSON_NAME] geboren [DEMOGRAP…" at bounding box center [247, 546] width 243 height 13
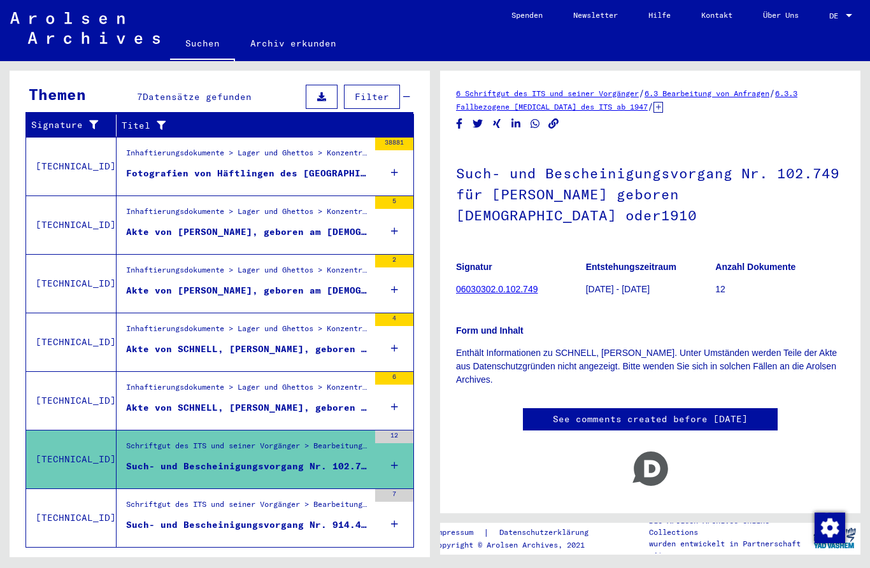
scroll to position [195, 0]
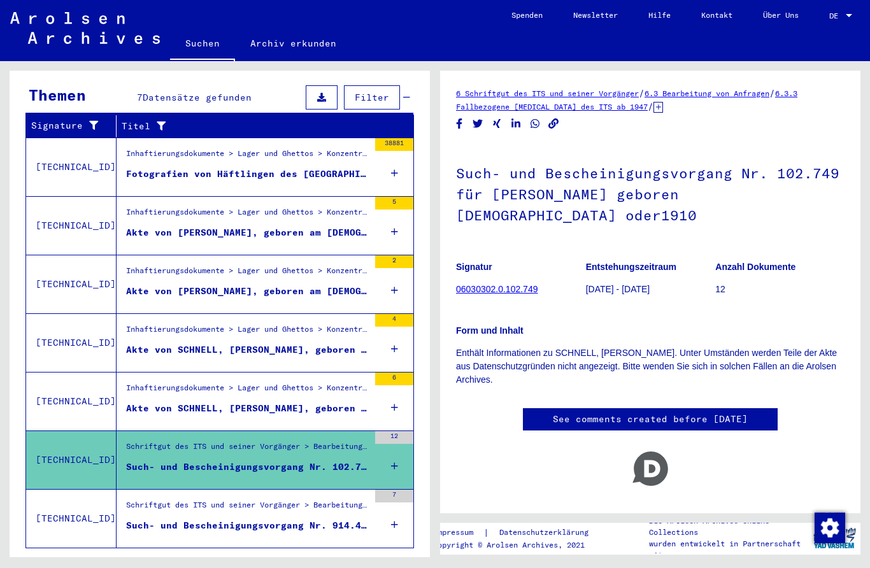
click at [174, 519] on div "Such- und Bescheinigungsvorgang Nr. 914.455 für [PERSON_NAME] geboren [DEMOGRAP…" at bounding box center [247, 525] width 243 height 13
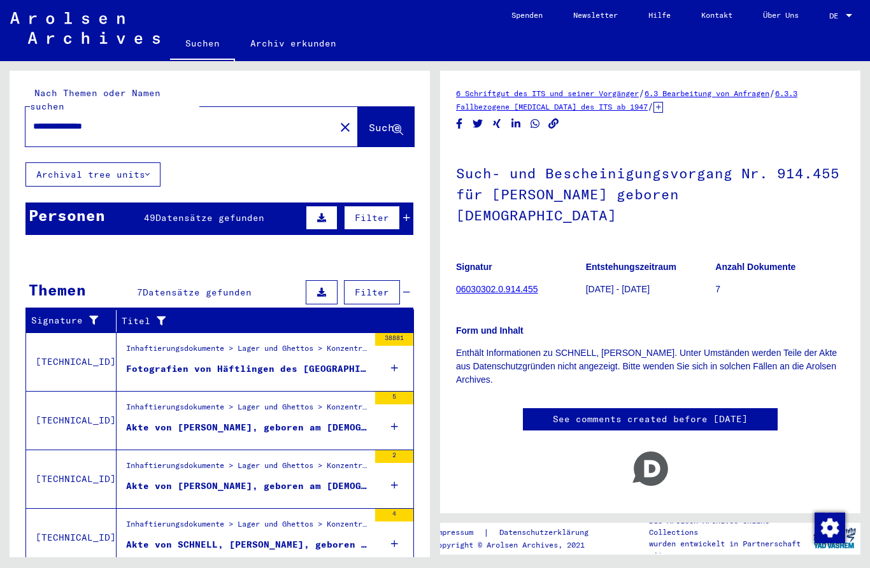
click at [165, 363] on div "Fotografien von Häftlingen des [GEOGRAPHIC_DATA]" at bounding box center [247, 369] width 243 height 13
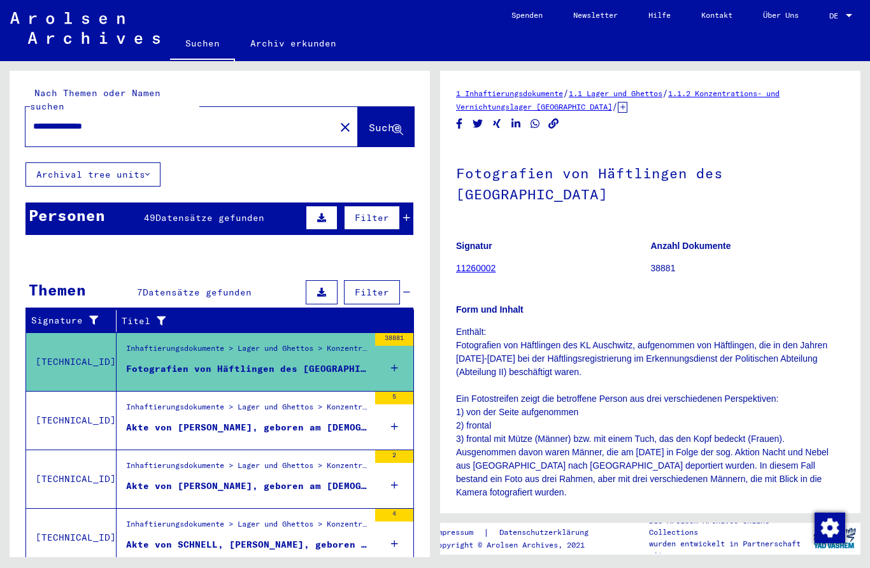
click at [154, 401] on div "Inhaftierungsdokumente > Lager und Ghettos > Konzentrationslager [GEOGRAPHIC_DA…" at bounding box center [247, 410] width 243 height 18
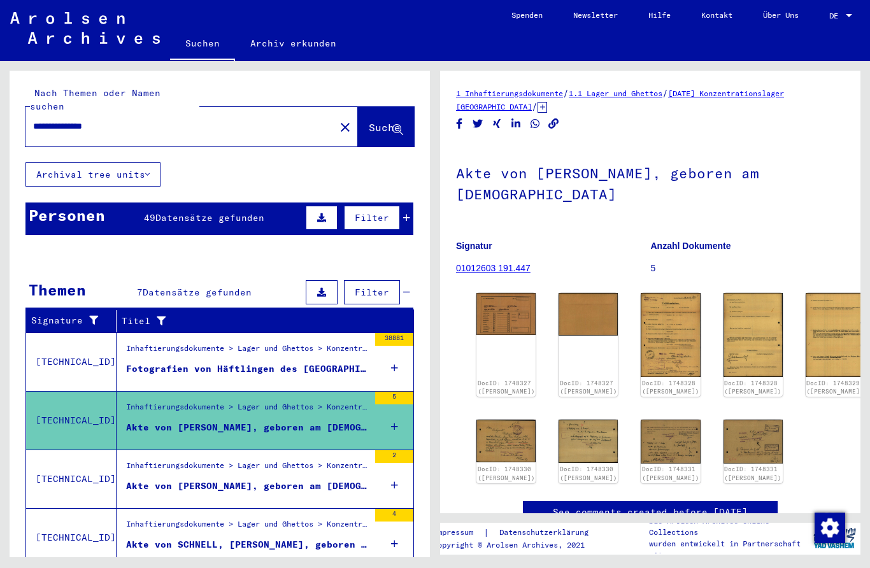
click at [147, 480] on div "Akte von [PERSON_NAME], geboren am [DEMOGRAPHIC_DATA]" at bounding box center [247, 486] width 243 height 13
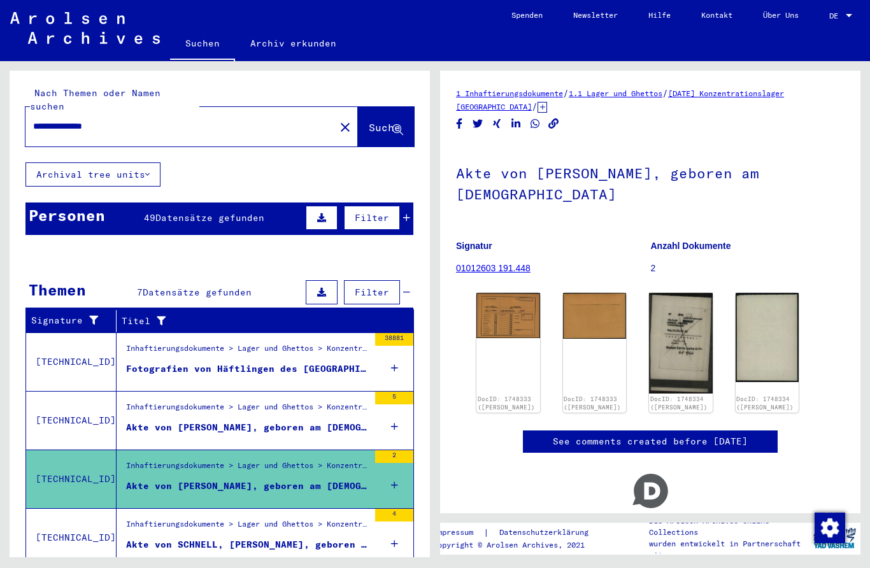
click at [515, 293] on img at bounding box center [509, 315] width 64 height 45
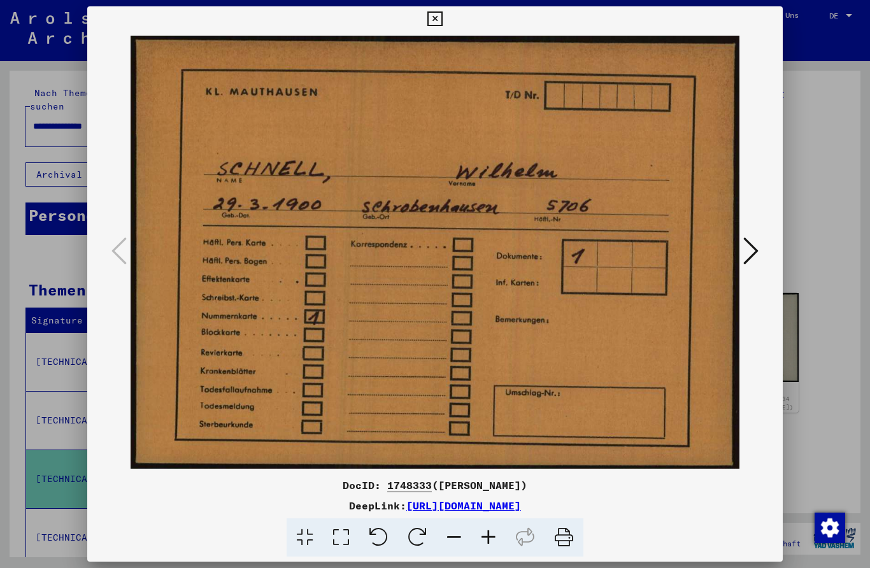
click at [446, 26] on button at bounding box center [435, 18] width 22 height 25
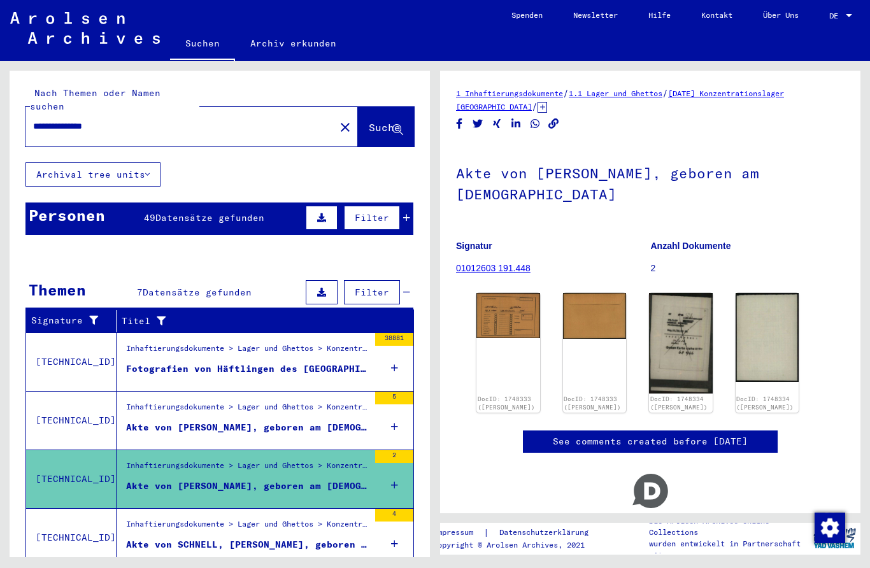
click at [143, 519] on figure "Inhaftierungsdokumente > Lager und Ghettos > Konzentrationslager [GEOGRAPHIC_DA…" at bounding box center [247, 528] width 243 height 19
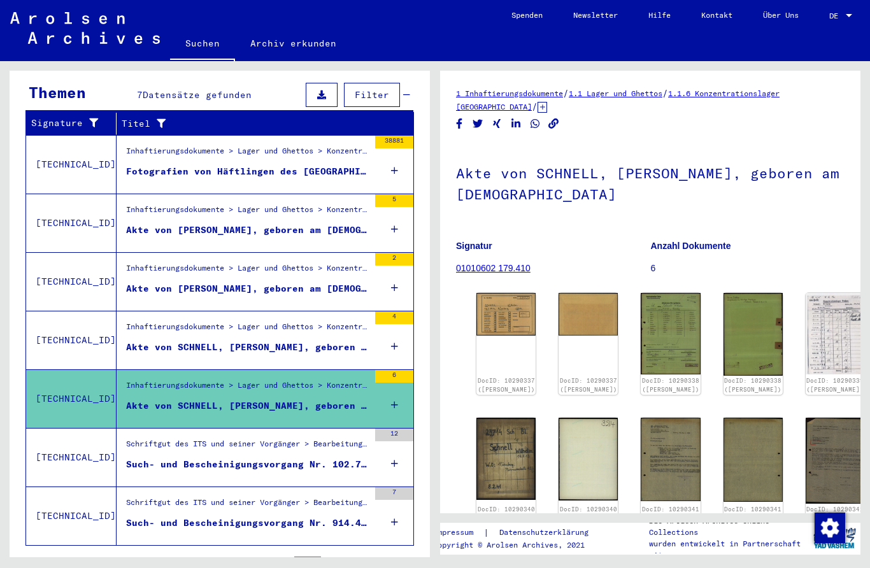
scroll to position [195, 0]
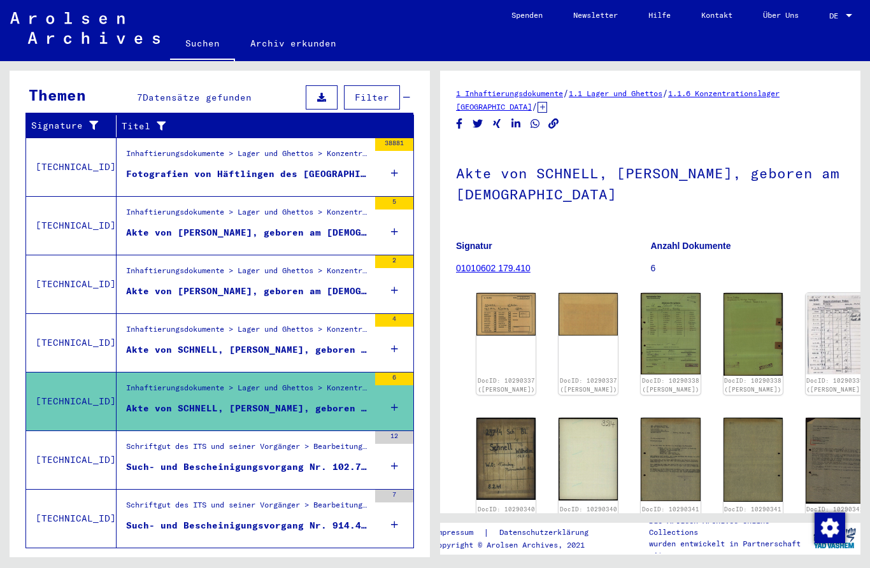
click at [150, 441] on div "Schriftgut des ITS und seiner Vorgänger > Bearbeitung von Anfragen > Fallbezoge…" at bounding box center [247, 450] width 243 height 18
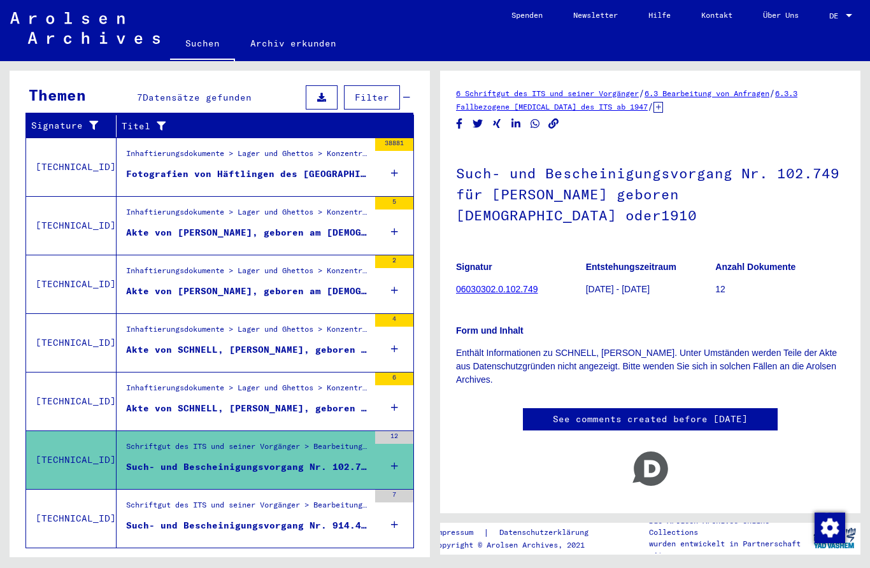
click at [162, 499] on div "Schriftgut des ITS und seiner Vorgänger > Bearbeitung von Anfragen > Fallbezoge…" at bounding box center [247, 508] width 243 height 18
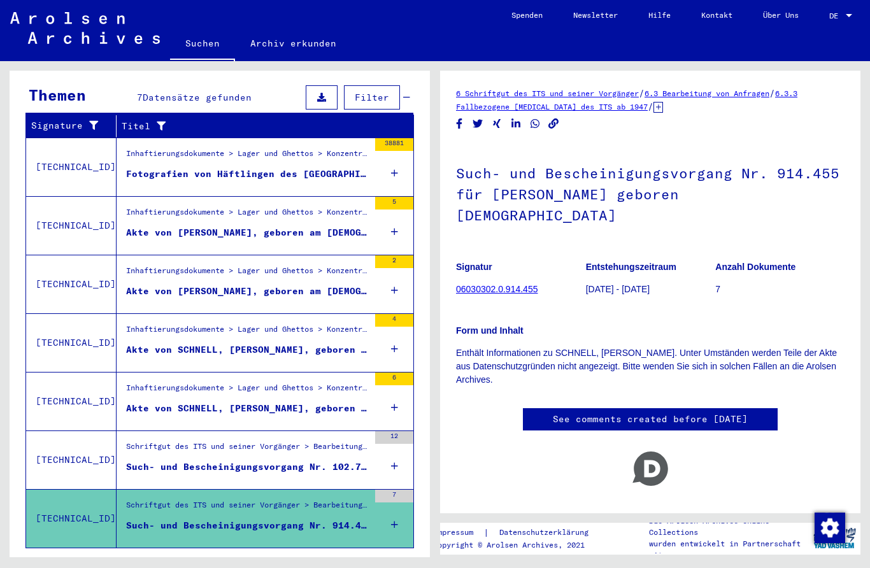
click at [282, 563] on icon "Previous page" at bounding box center [281, 567] width 6 height 9
type input "*"
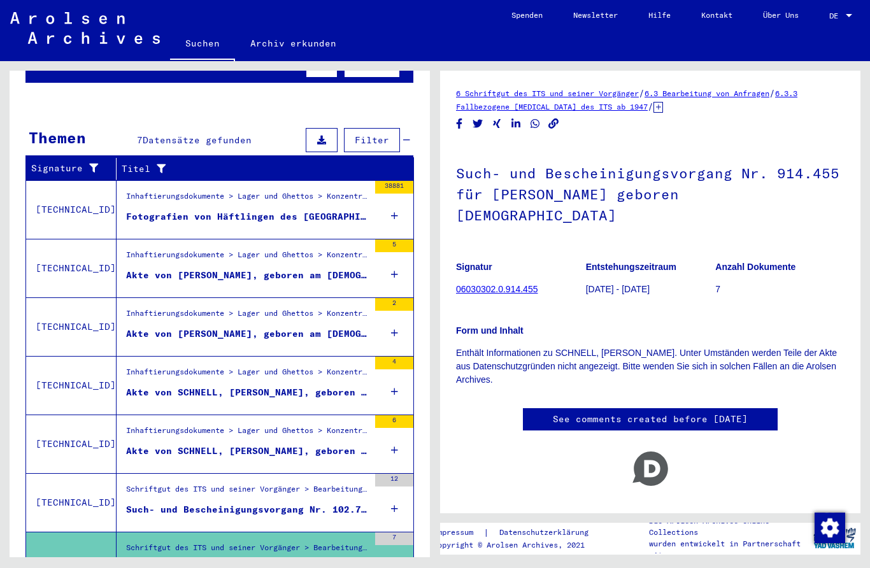
scroll to position [153, 0]
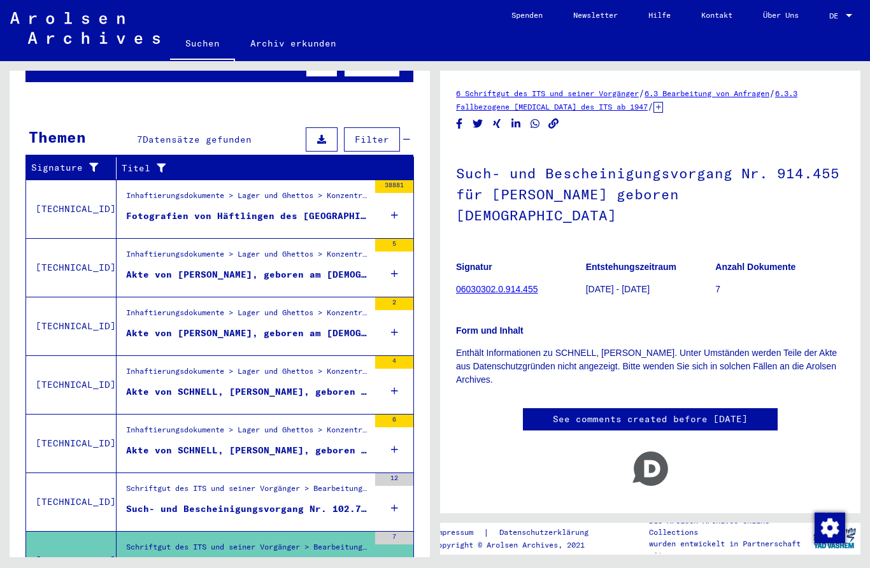
click at [171, 503] on div "Such- und Bescheinigungsvorgang Nr. 102.749 für [PERSON_NAME] geboren [DEMOGRAP…" at bounding box center [247, 509] width 243 height 13
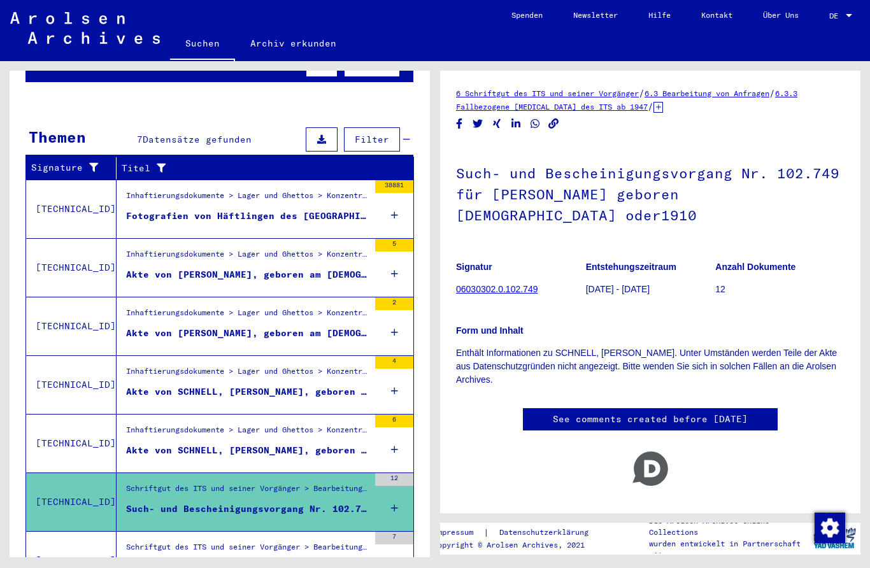
click at [173, 415] on div "Inhaftierungsdokumente > Lager und Ghettos > Konzentrationslager [GEOGRAPHIC_DA…" at bounding box center [243, 444] width 252 height 58
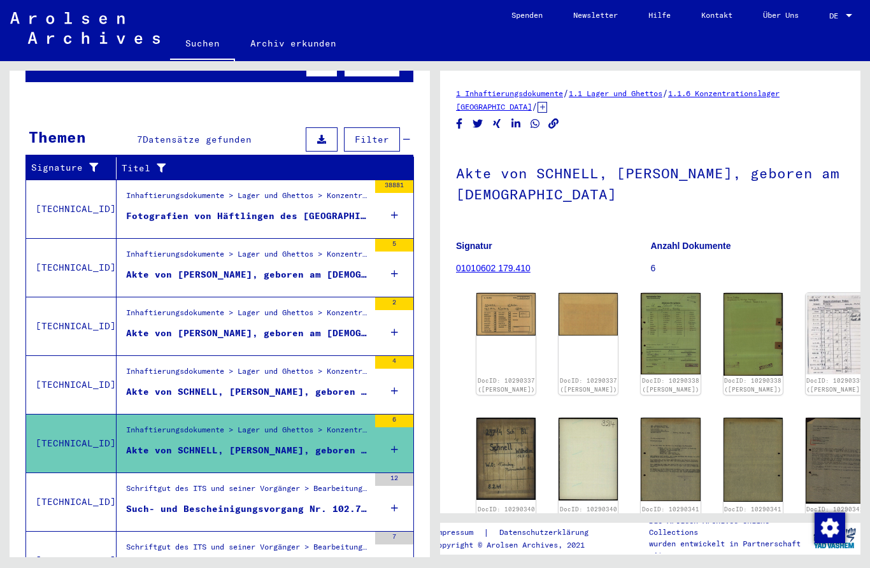
click at [184, 385] on div "Akte von SCHNELL, [PERSON_NAME], geboren am [DEMOGRAPHIC_DATA], geboren in [GEO…" at bounding box center [247, 391] width 243 height 13
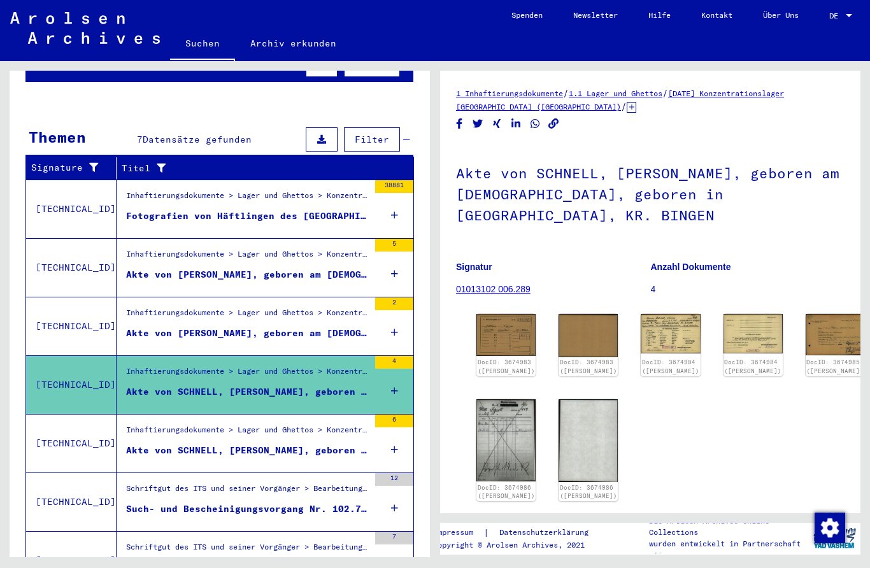
click at [183, 327] on div "Akte von [PERSON_NAME], geboren am [DEMOGRAPHIC_DATA]" at bounding box center [247, 333] width 243 height 13
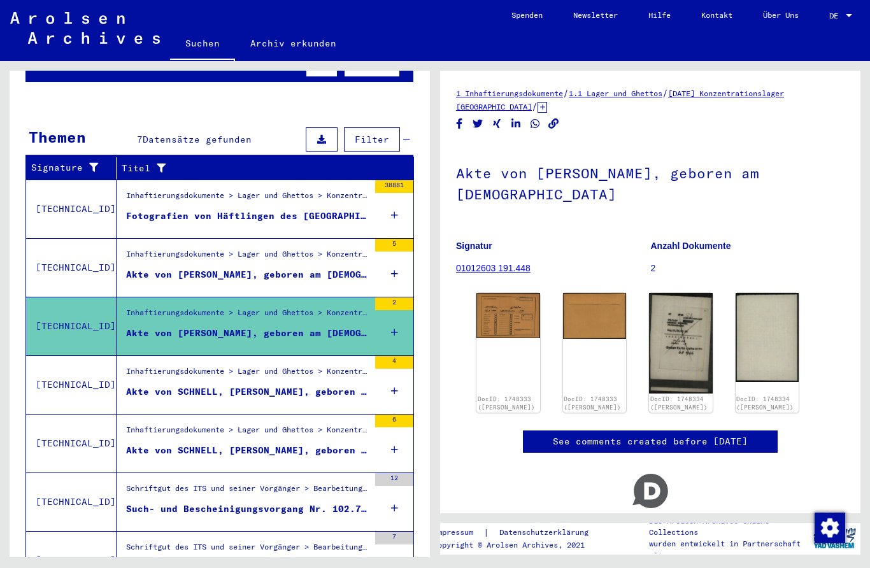
click at [172, 268] on div "Akte von [PERSON_NAME], geboren am [DEMOGRAPHIC_DATA]" at bounding box center [247, 274] width 243 height 13
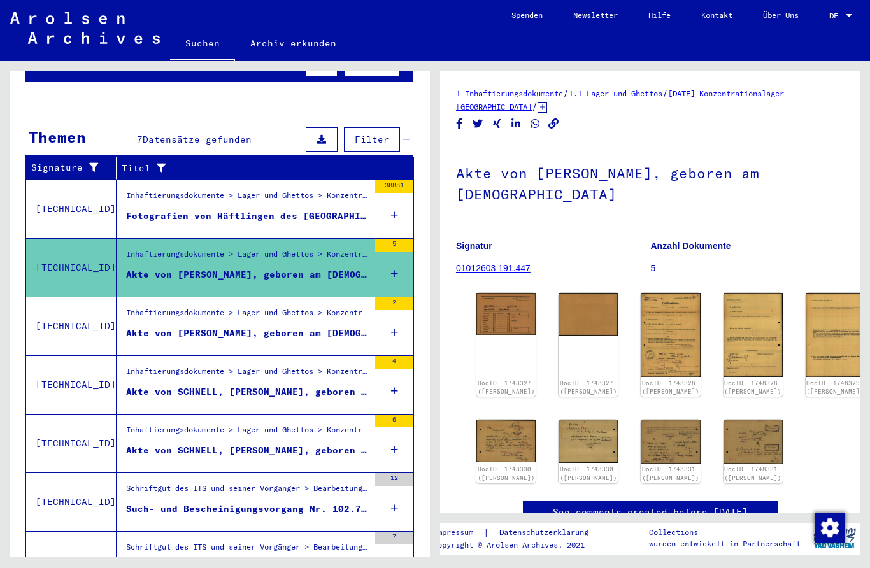
click at [161, 210] on div "Fotografien von Häftlingen des [GEOGRAPHIC_DATA]" at bounding box center [247, 216] width 243 height 13
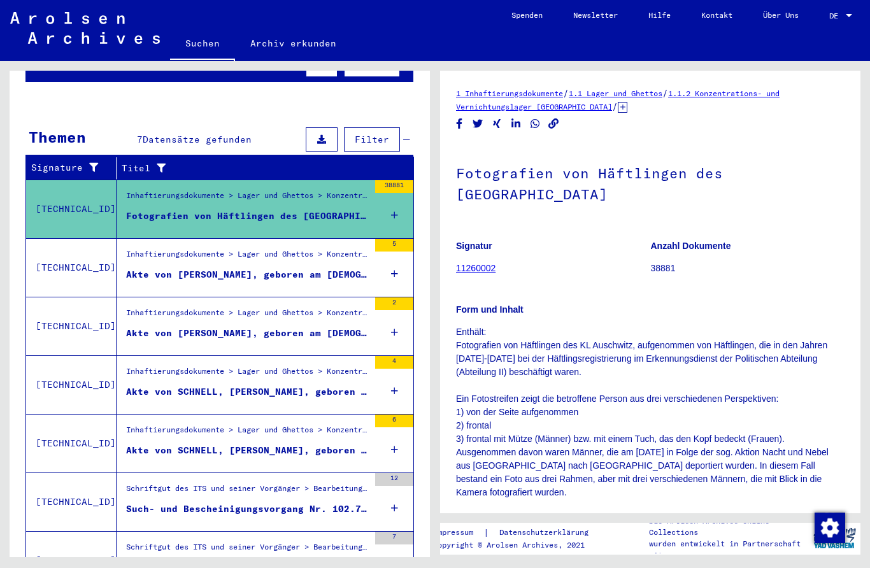
click at [153, 268] on div "Akte von [PERSON_NAME], geboren am [DEMOGRAPHIC_DATA]" at bounding box center [247, 274] width 243 height 13
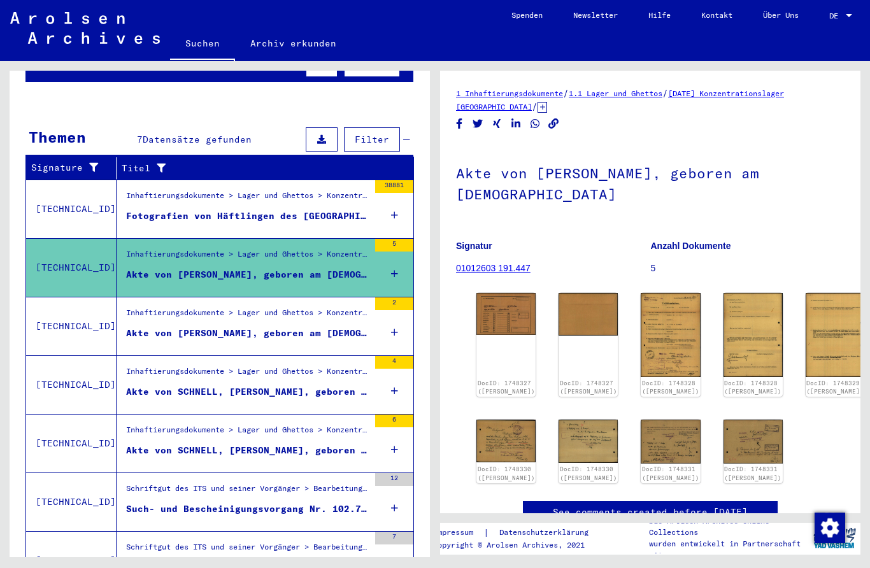
click at [265, 312] on figure "Inhaftierungsdokumente > Lager und Ghettos > Konzentrationslager [GEOGRAPHIC_DA…" at bounding box center [247, 316] width 243 height 19
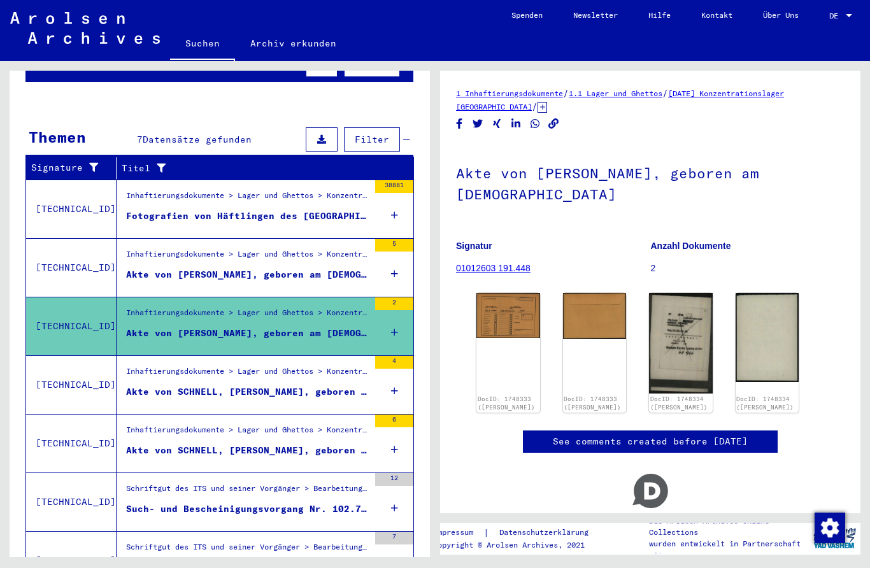
click at [229, 366] on div "Inhaftierungsdokumente > Lager und Ghettos > Konzentrationslager [GEOGRAPHIC_DA…" at bounding box center [247, 375] width 243 height 18
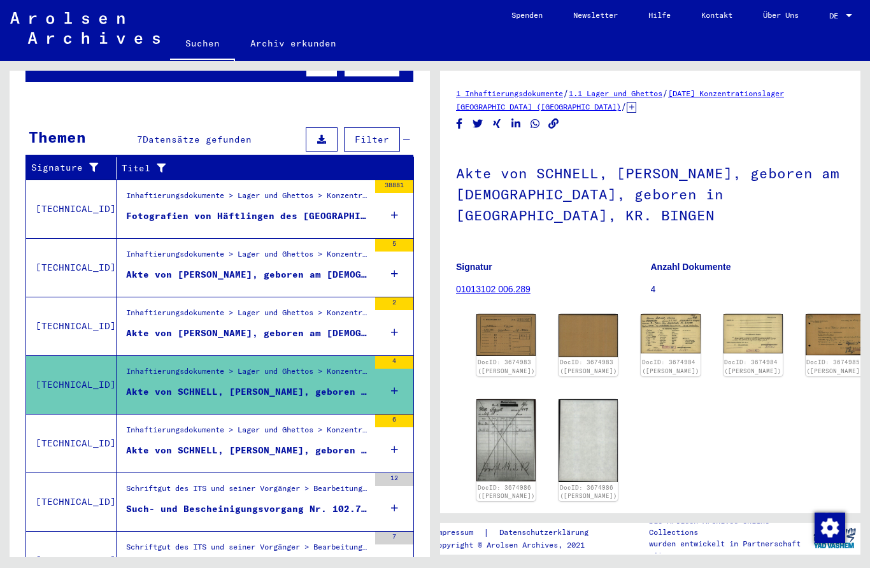
click at [222, 444] on div "Akte von SCHNELL, [PERSON_NAME], geboren am [DEMOGRAPHIC_DATA]" at bounding box center [247, 450] width 243 height 13
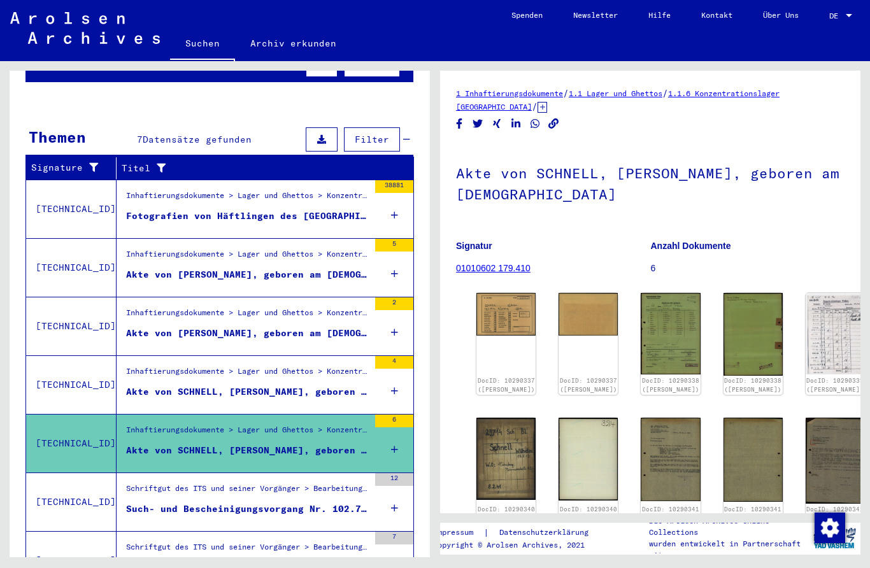
click at [217, 503] on div "Such- und Bescheinigungsvorgang Nr. 102.749 für [PERSON_NAME] geboren [DEMOGRAP…" at bounding box center [247, 509] width 243 height 13
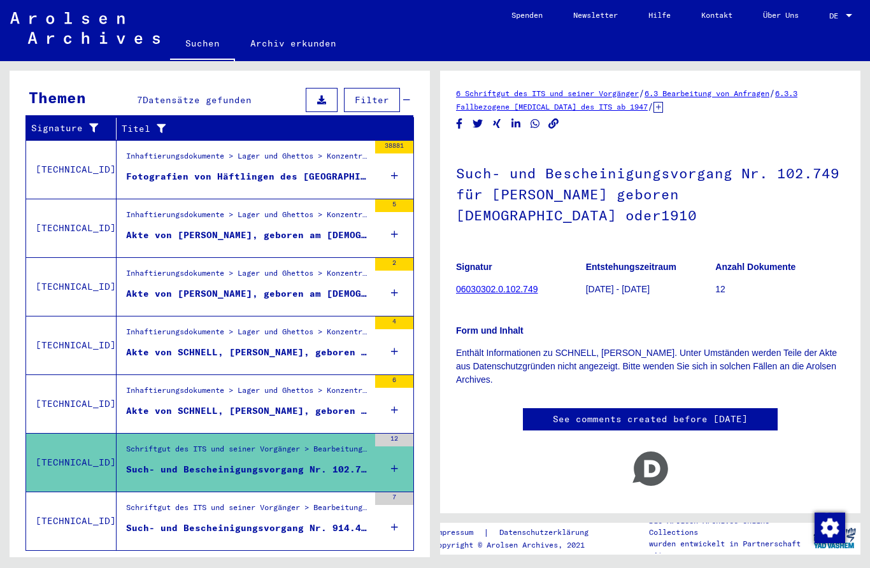
scroll to position [192, 0]
click at [256, 522] on div "Such- und Bescheinigungsvorgang Nr. 914.455 für [PERSON_NAME] geboren [DEMOGRAP…" at bounding box center [247, 528] width 243 height 13
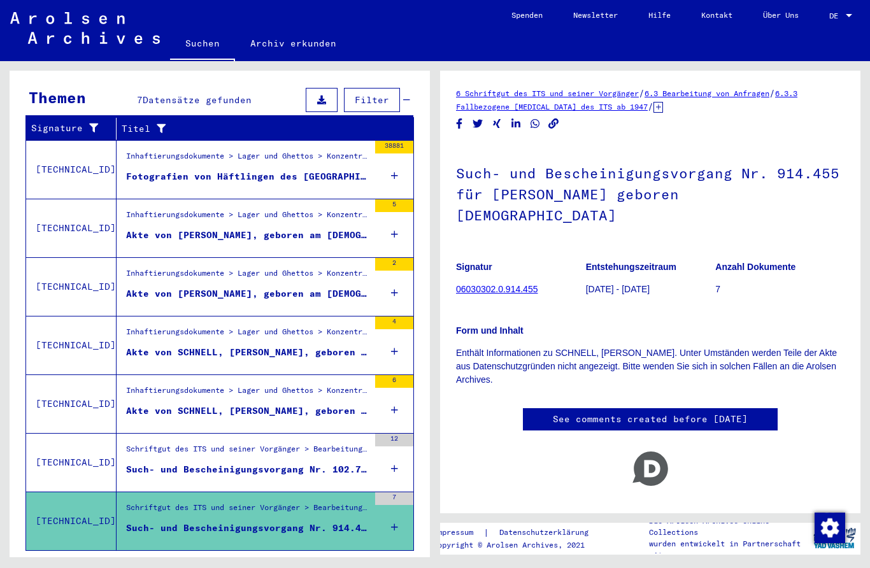
click at [293, 170] on div "Fotografien von Häftlingen des [GEOGRAPHIC_DATA]" at bounding box center [247, 176] width 243 height 13
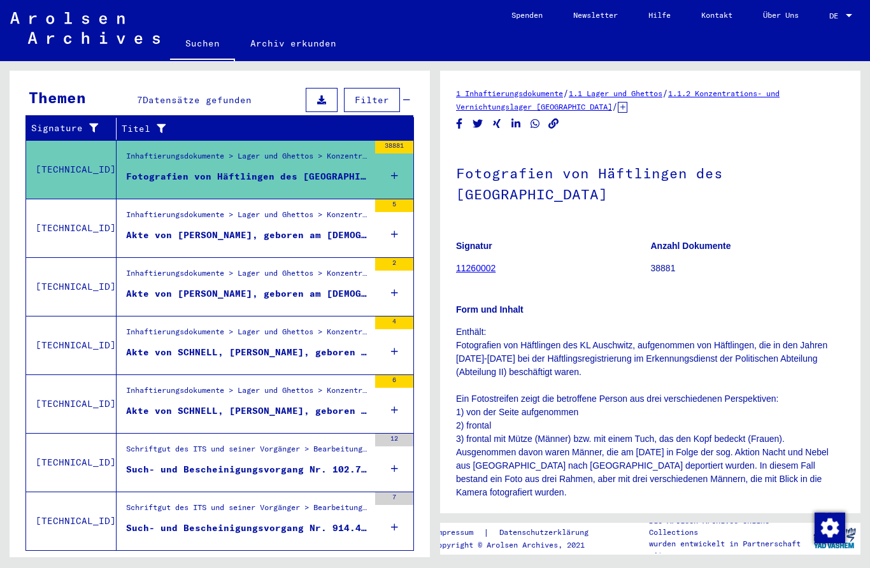
click at [200, 229] on div "Akte von [PERSON_NAME], geboren am [DEMOGRAPHIC_DATA]" at bounding box center [247, 235] width 243 height 13
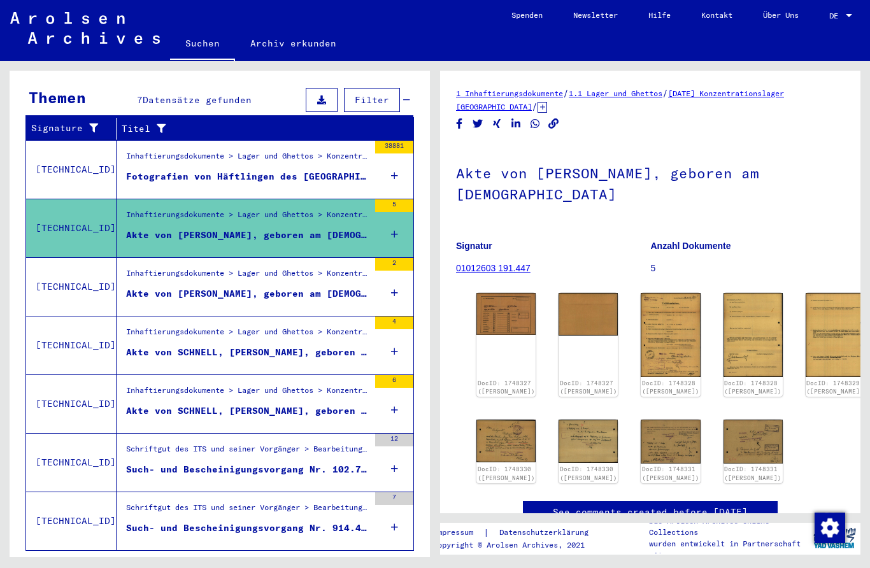
click at [218, 291] on figure "Akte von [PERSON_NAME], geboren am [DEMOGRAPHIC_DATA]" at bounding box center [247, 296] width 243 height 19
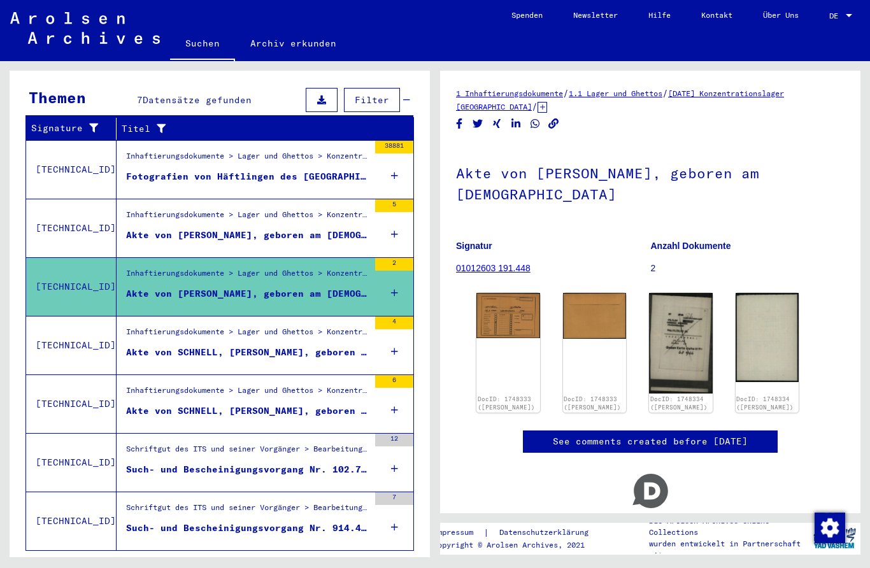
click at [185, 351] on figure "Akte von SCHNELL, [PERSON_NAME], geboren am [DEMOGRAPHIC_DATA], geboren in [GEO…" at bounding box center [247, 355] width 243 height 19
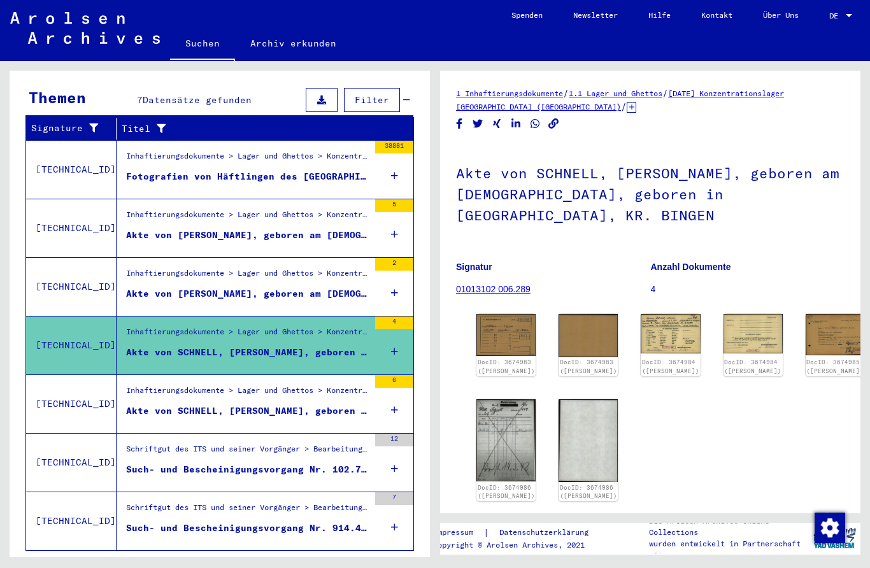
click at [180, 417] on div "Inhaftierungsdokumente > Lager und Ghettos > Konzentrationslager [GEOGRAPHIC_DA…" at bounding box center [243, 404] width 252 height 58
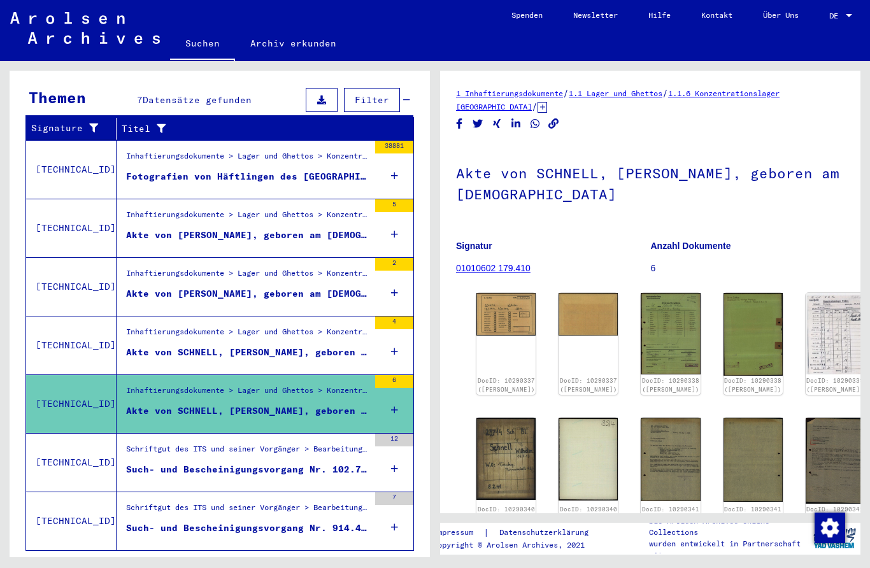
click at [184, 463] on div "Such- und Bescheinigungsvorgang Nr. 102.749 für [PERSON_NAME] geboren [DEMOGRAP…" at bounding box center [247, 469] width 243 height 13
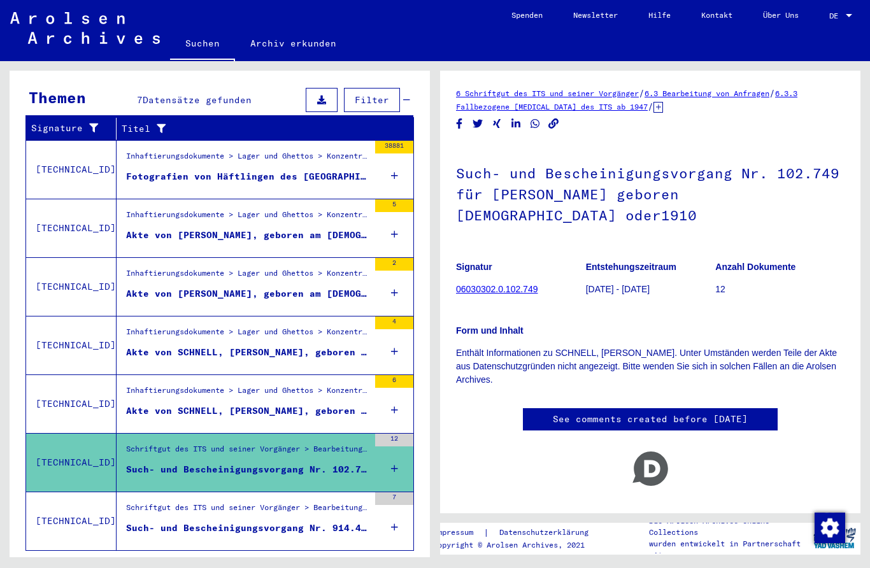
click at [194, 522] on div "Such- und Bescheinigungsvorgang Nr. 914.455 für [PERSON_NAME] geboren [DEMOGRAP…" at bounding box center [247, 528] width 243 height 13
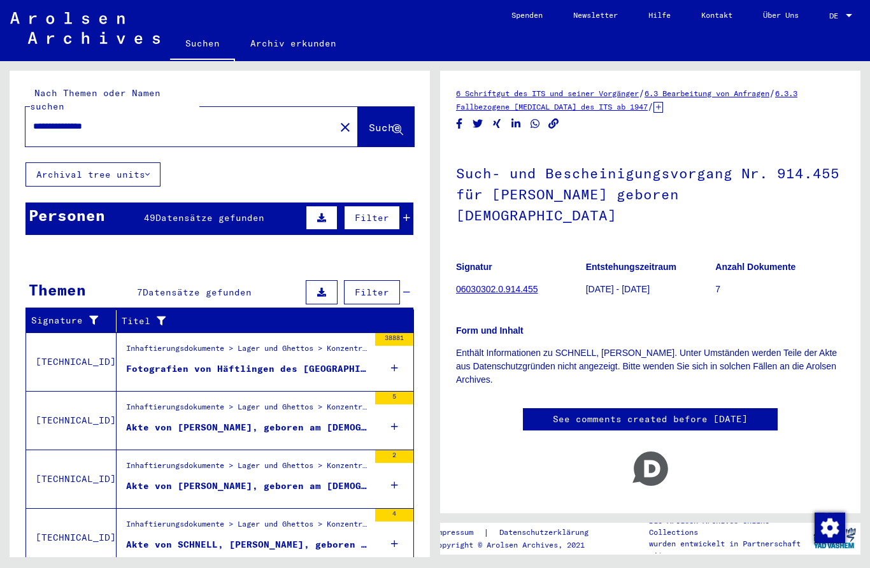
click at [398, 125] on icon at bounding box center [397, 130] width 11 height 11
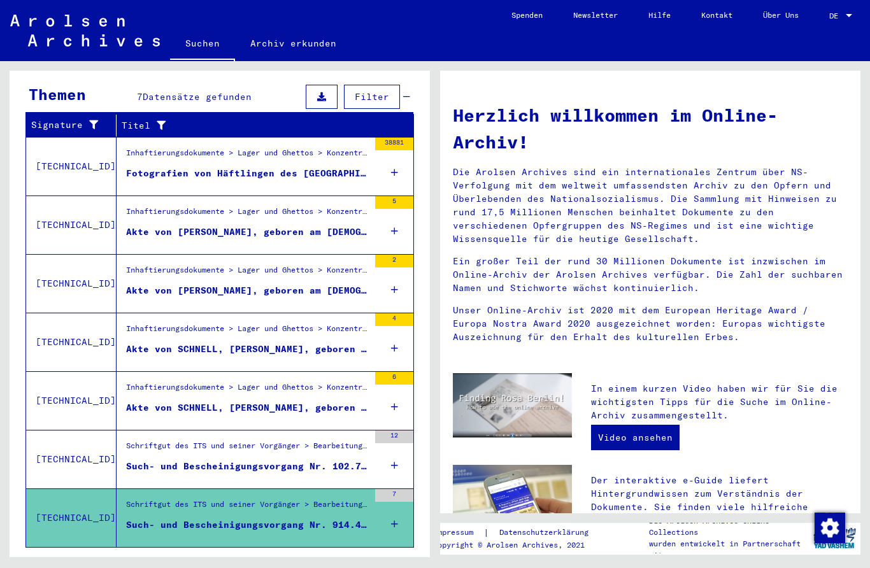
scroll to position [195, 0]
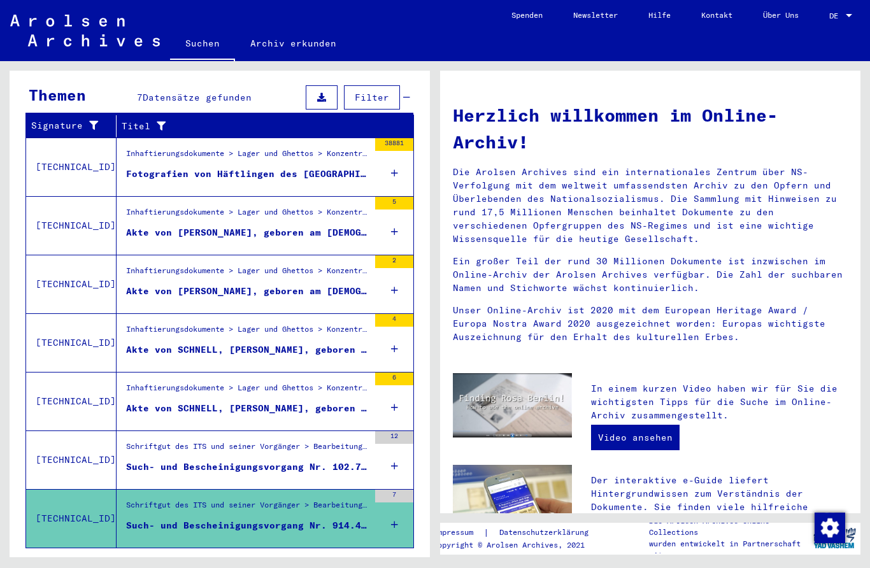
click at [280, 461] on div "Such- und Bescheinigungsvorgang Nr. 102.749 für [PERSON_NAME] geboren [DEMOGRAP…" at bounding box center [247, 467] width 243 height 13
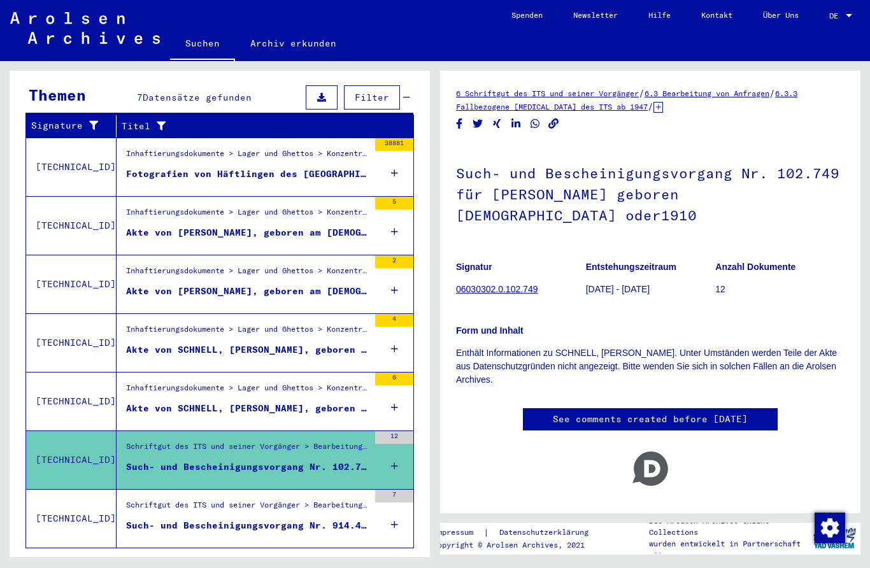
click at [231, 402] on div "Akte von SCHNELL, [PERSON_NAME], geboren am [DEMOGRAPHIC_DATA]" at bounding box center [247, 408] width 243 height 13
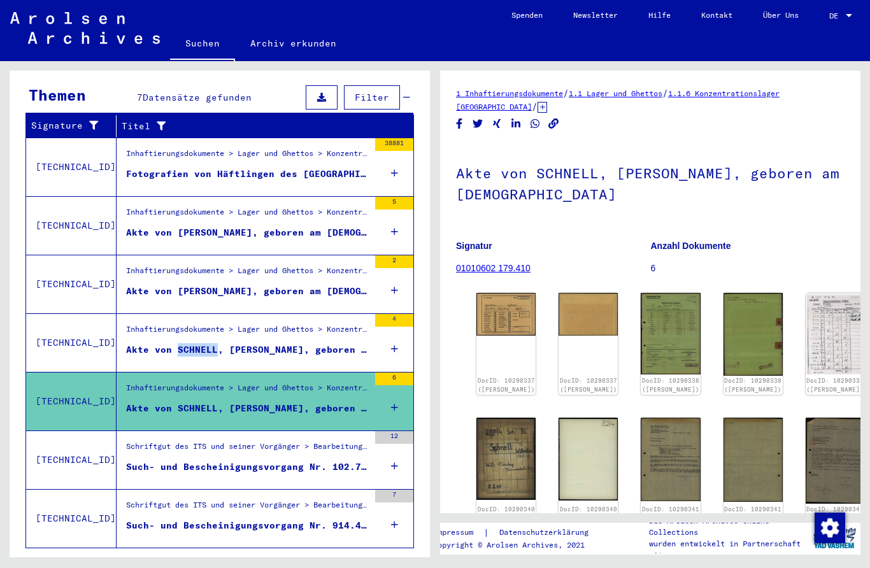
click at [294, 357] on div "Inhaftierungsdokumente > Lager und Ghettos > Konzentrationslager [GEOGRAPHIC_DA…" at bounding box center [243, 343] width 252 height 58
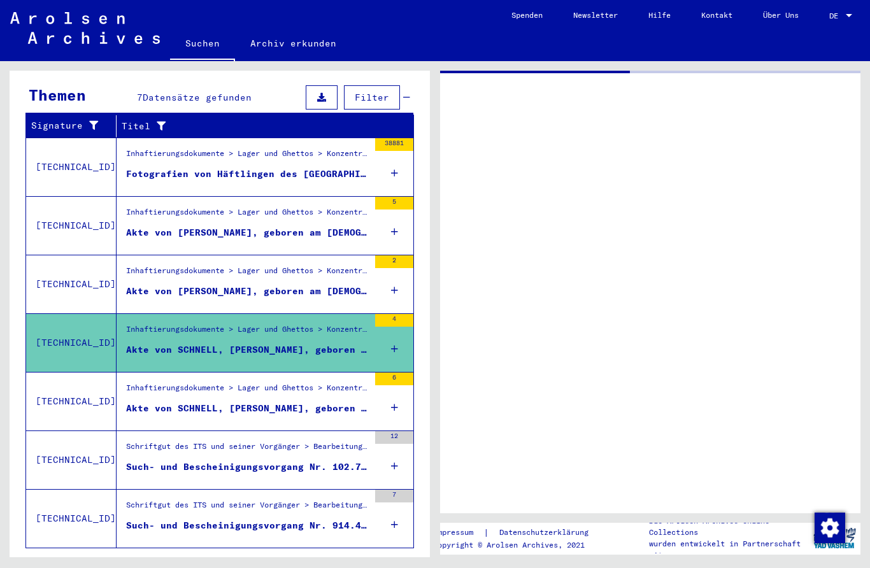
click at [296, 350] on div "Inhaftierungsdokumente > Lager und Ghettos > Konzentrationslager [GEOGRAPHIC_DA…" at bounding box center [243, 343] width 252 height 58
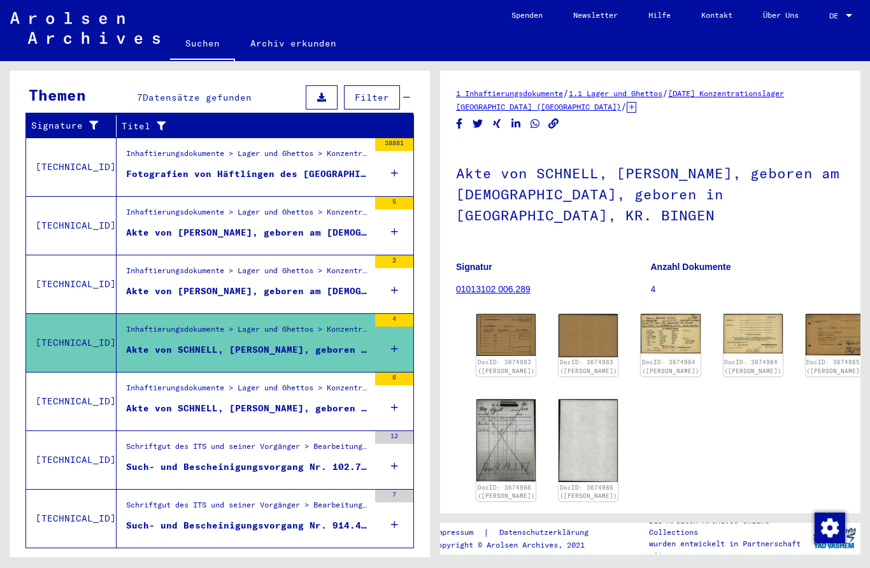
click at [201, 285] on div "Akte von [PERSON_NAME], geboren am [DEMOGRAPHIC_DATA]" at bounding box center [247, 291] width 243 height 13
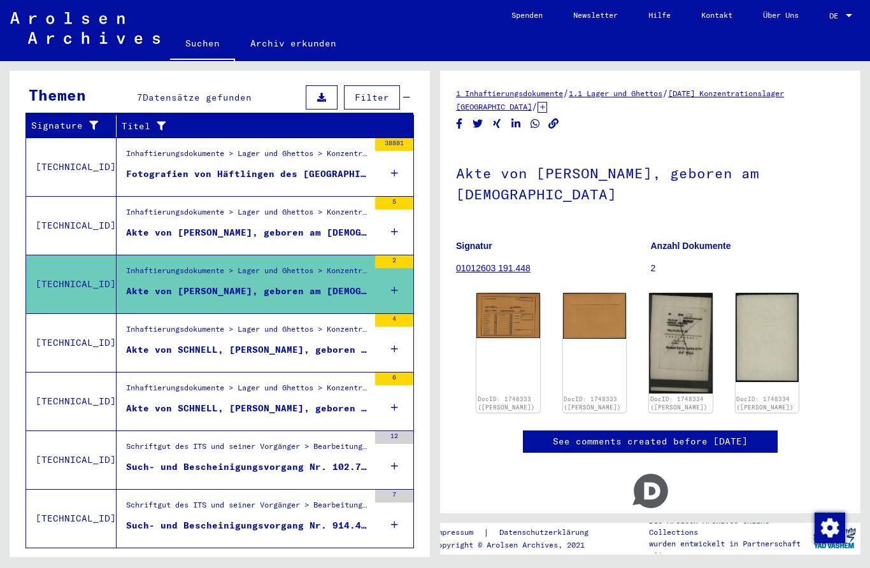
click at [253, 343] on div "Akte von SCHNELL, [PERSON_NAME], geboren am [DEMOGRAPHIC_DATA], geboren in [GEO…" at bounding box center [247, 349] width 243 height 13
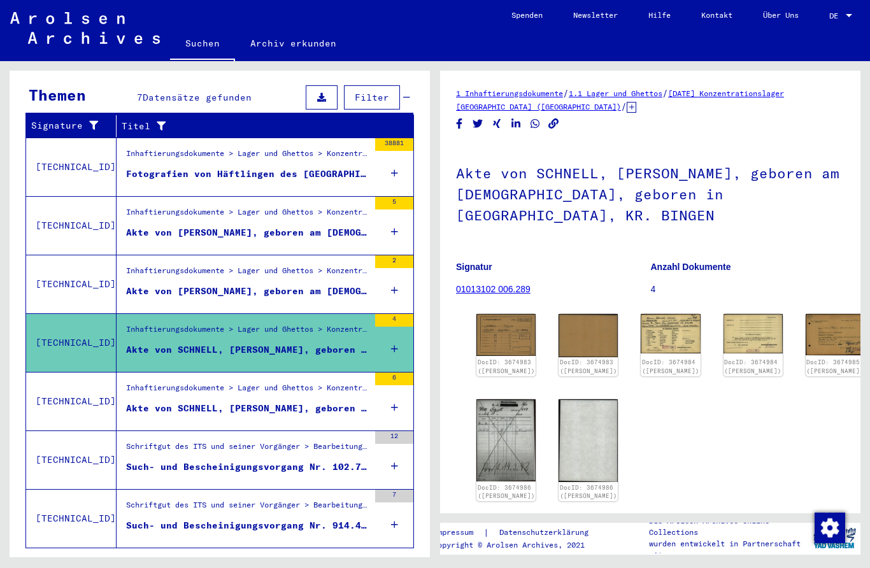
click at [215, 287] on figure "Akte von [PERSON_NAME], geboren am [DEMOGRAPHIC_DATA]" at bounding box center [247, 294] width 243 height 19
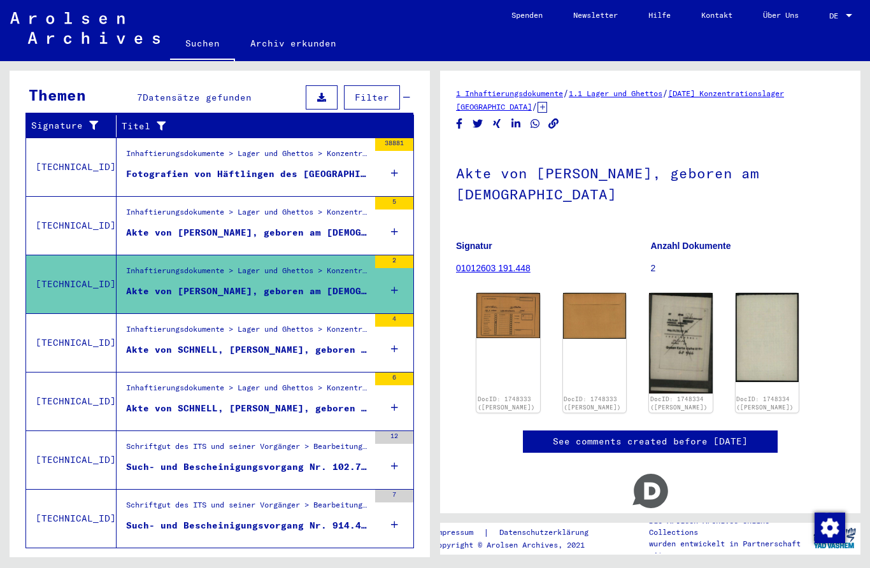
click at [150, 249] on span "Alle Ergebnisse anzeigen" at bounding box center [105, 254] width 138 height 11
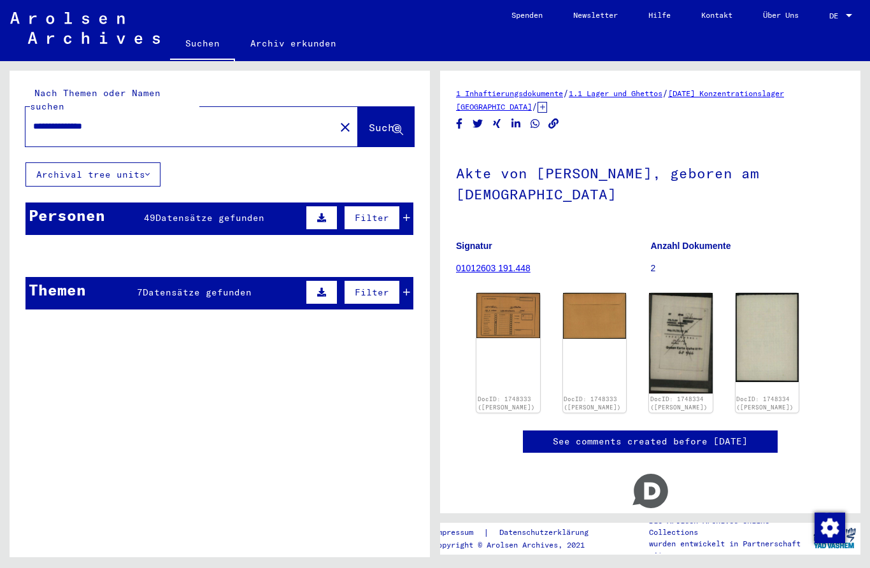
click at [181, 282] on mat-cell "SCHNELL" at bounding box center [181, 286] width 62 height 31
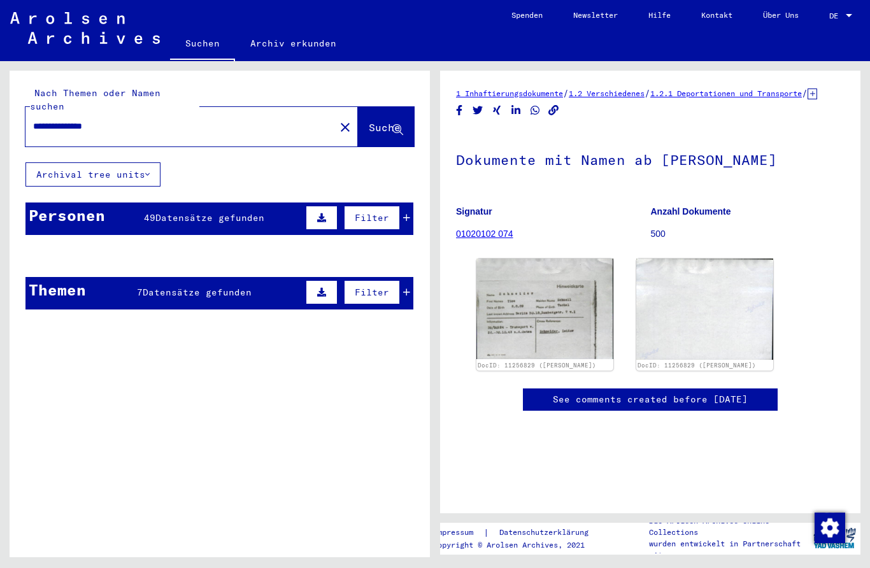
click at [232, 212] on span "Datensätze gefunden" at bounding box center [209, 217] width 109 height 11
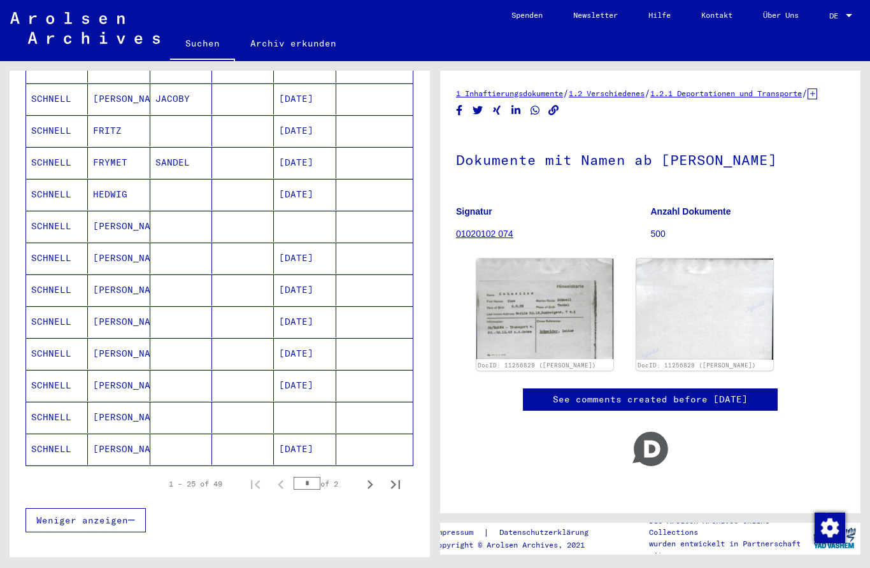
scroll to position [601, 0]
click at [52, 312] on mat-cell "SCHNELL" at bounding box center [57, 322] width 62 height 31
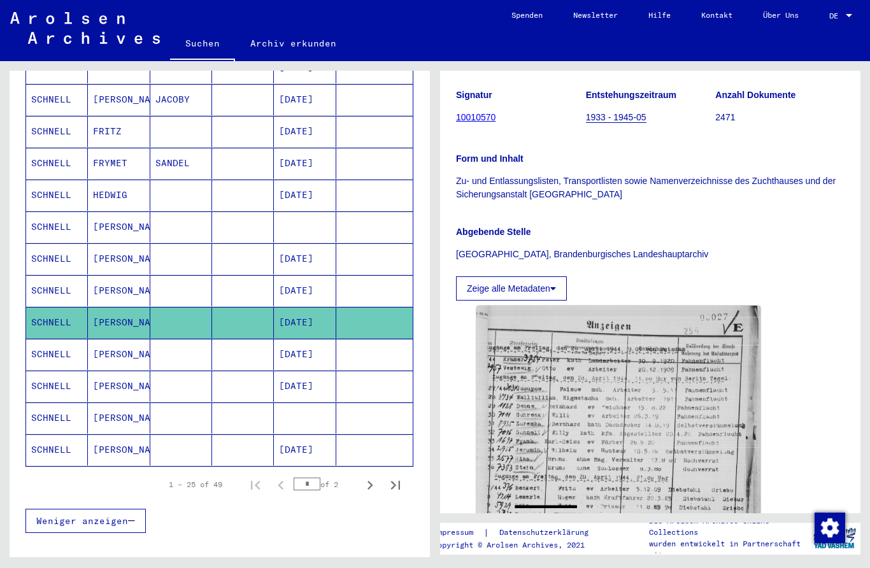
scroll to position [240, 0]
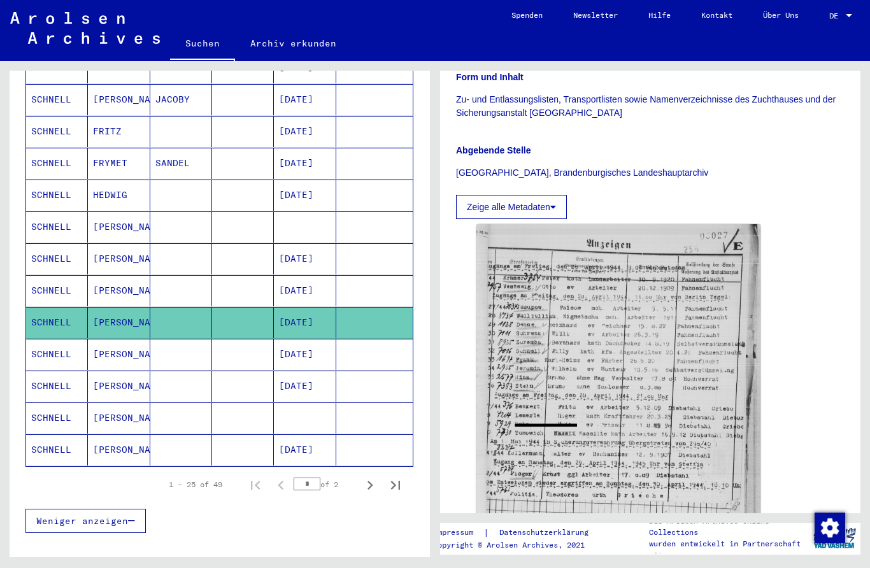
click at [699, 435] on img at bounding box center [619, 373] width 284 height 299
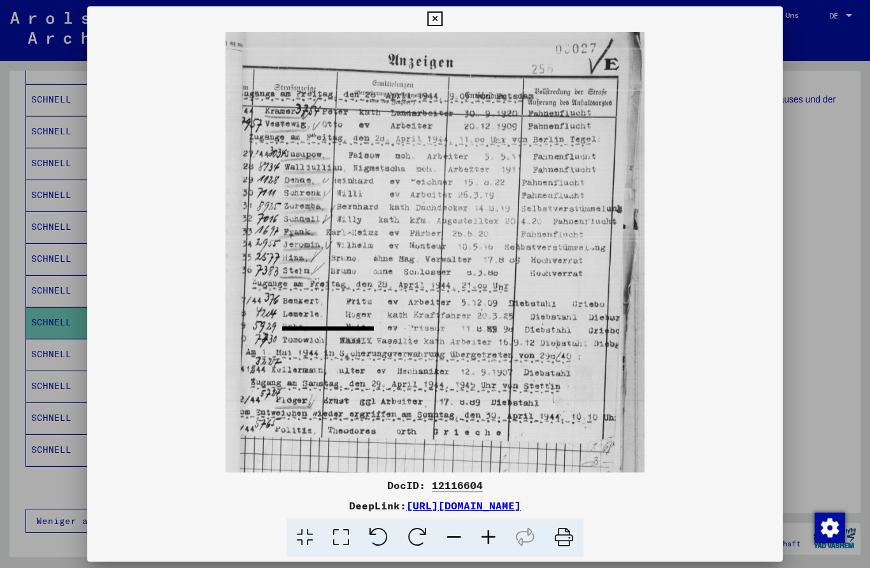
click at [823, 408] on div at bounding box center [435, 284] width 870 height 568
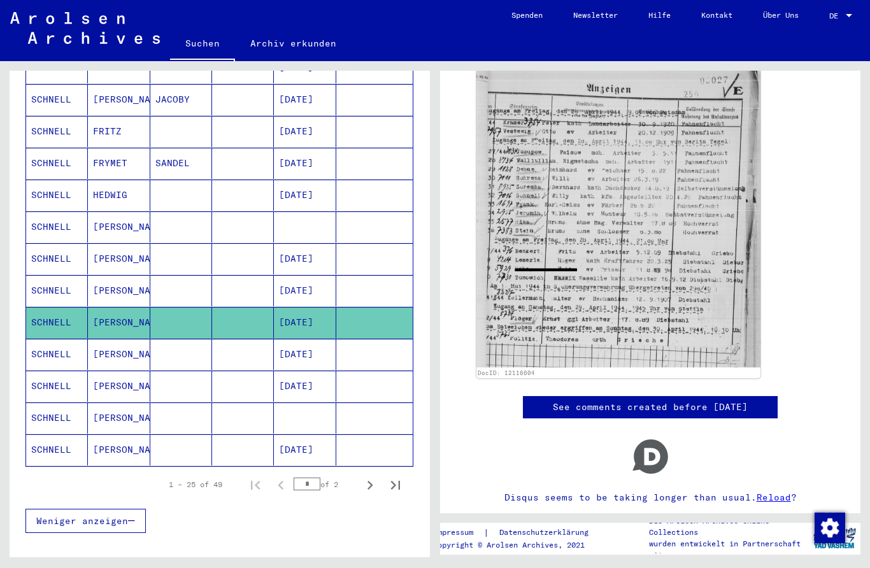
scroll to position [395, 0]
click at [54, 374] on mat-cell "SCHNELL" at bounding box center [57, 386] width 62 height 31
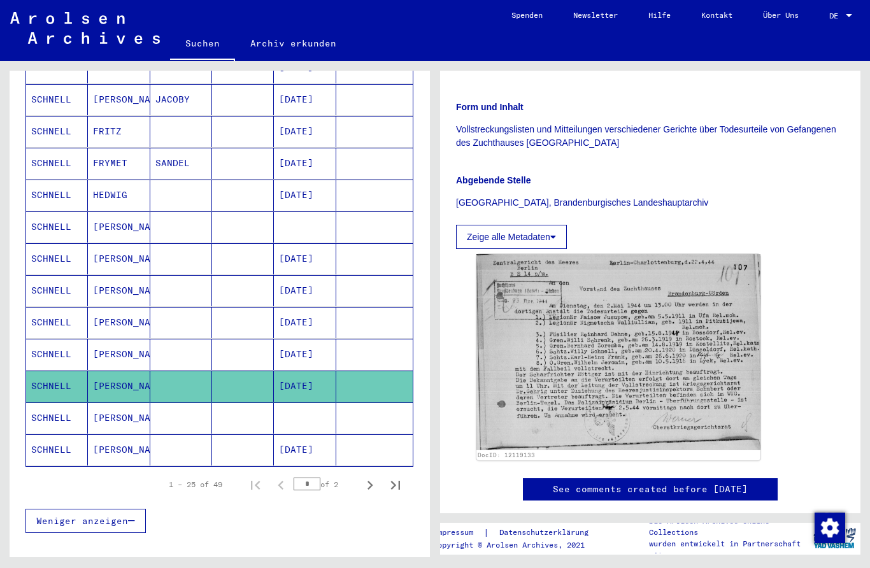
scroll to position [231, 0]
click at [650, 361] on img at bounding box center [619, 353] width 284 height 196
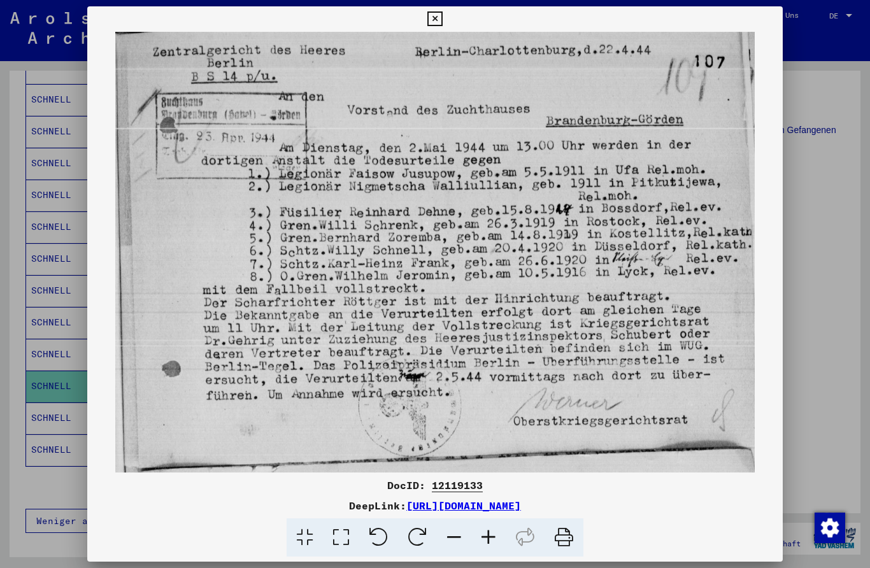
click at [787, 341] on div at bounding box center [435, 284] width 870 height 568
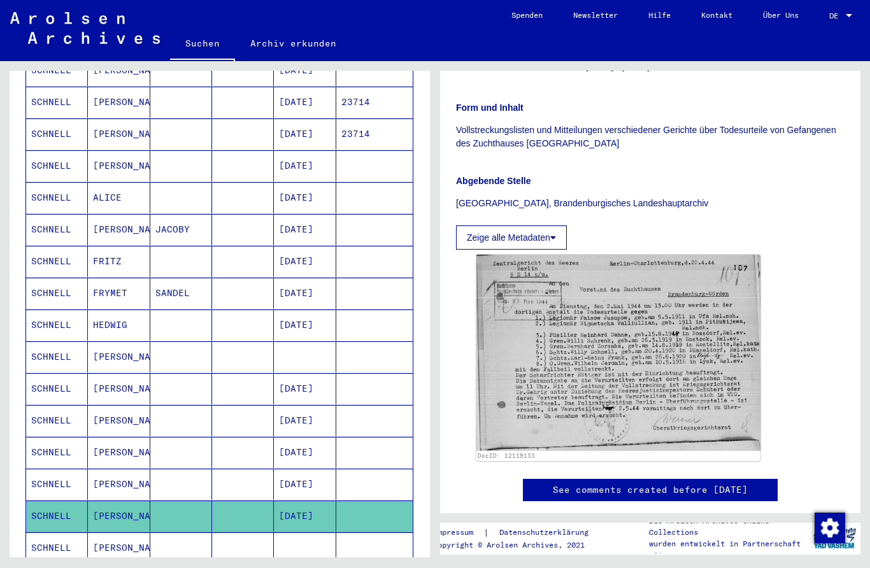
scroll to position [471, 0]
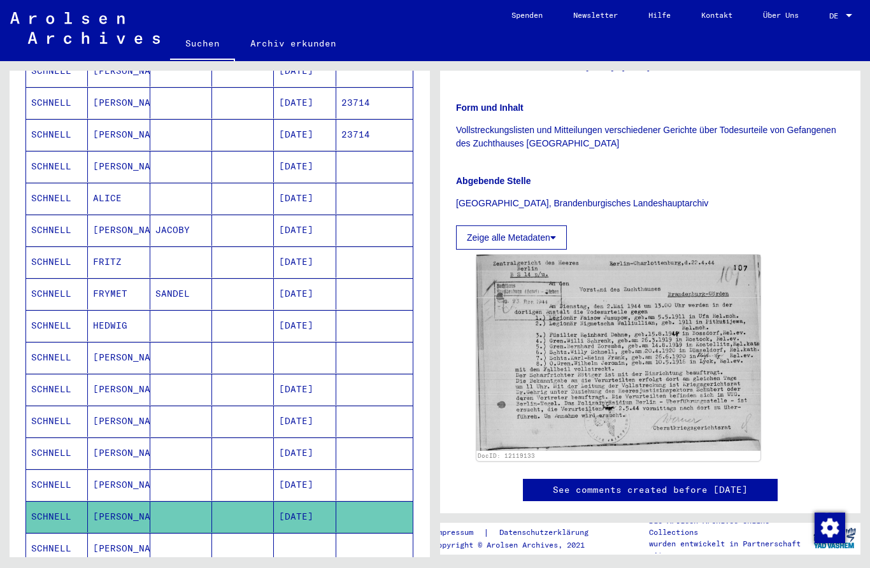
click at [47, 217] on mat-cell "SCHNELL" at bounding box center [57, 230] width 62 height 31
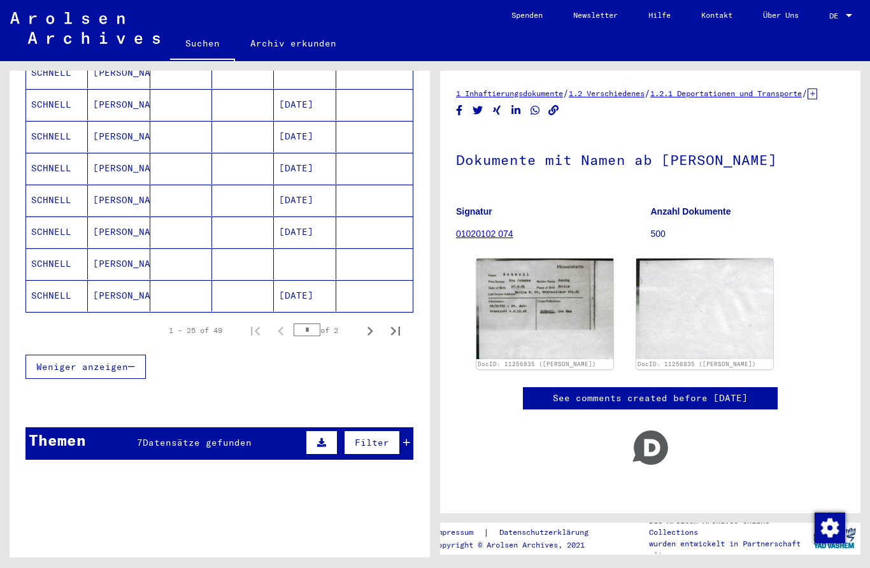
scroll to position [763, 0]
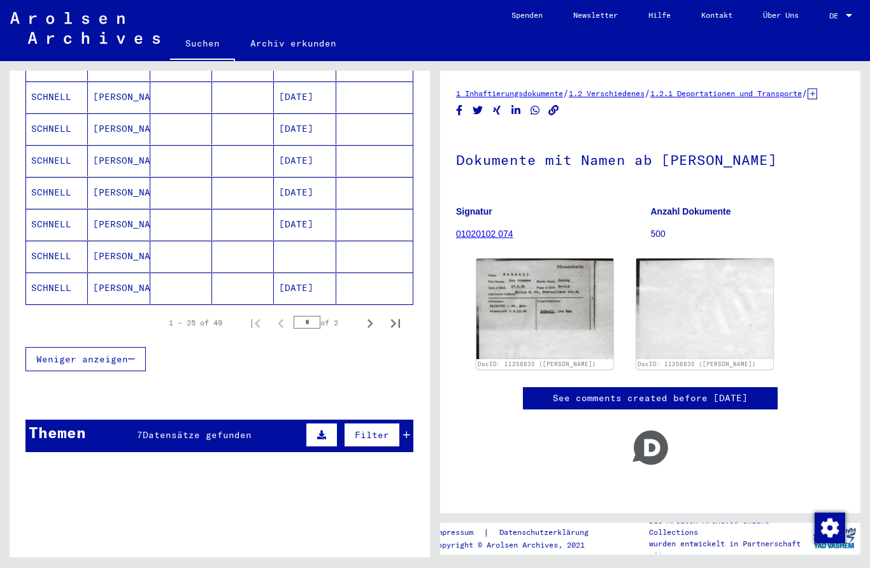
click at [50, 277] on mat-cell "SCHNELL" at bounding box center [57, 288] width 62 height 31
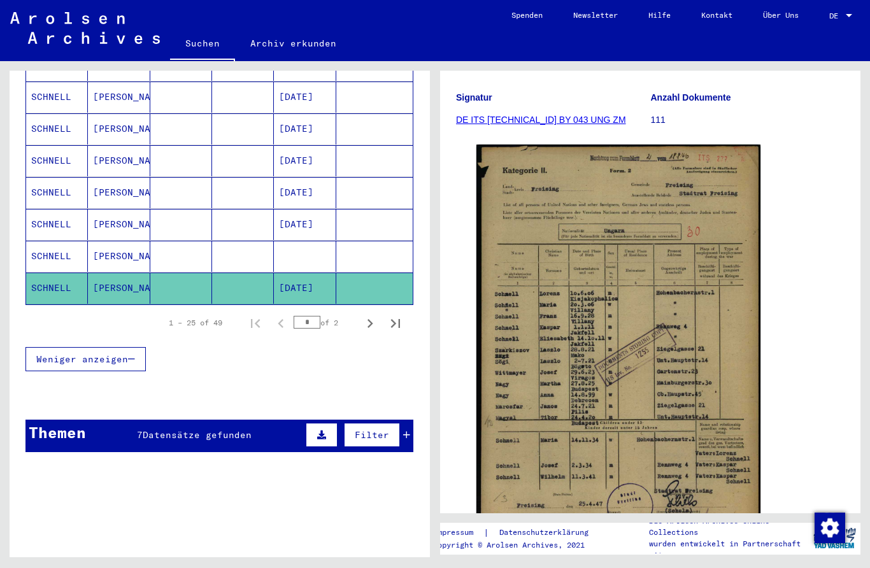
scroll to position [176, 0]
click at [358, 312] on button "Next page" at bounding box center [369, 322] width 25 height 25
type input "*"
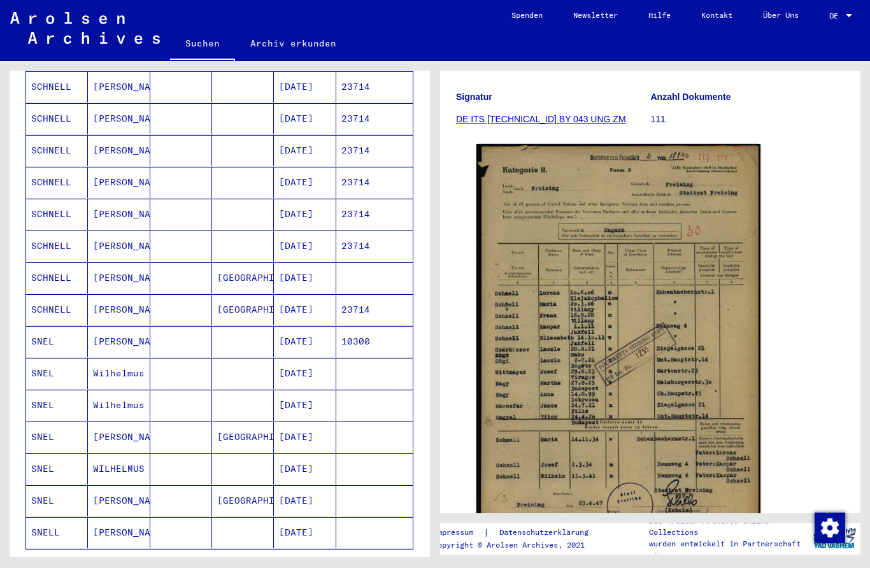
scroll to position [494, 0]
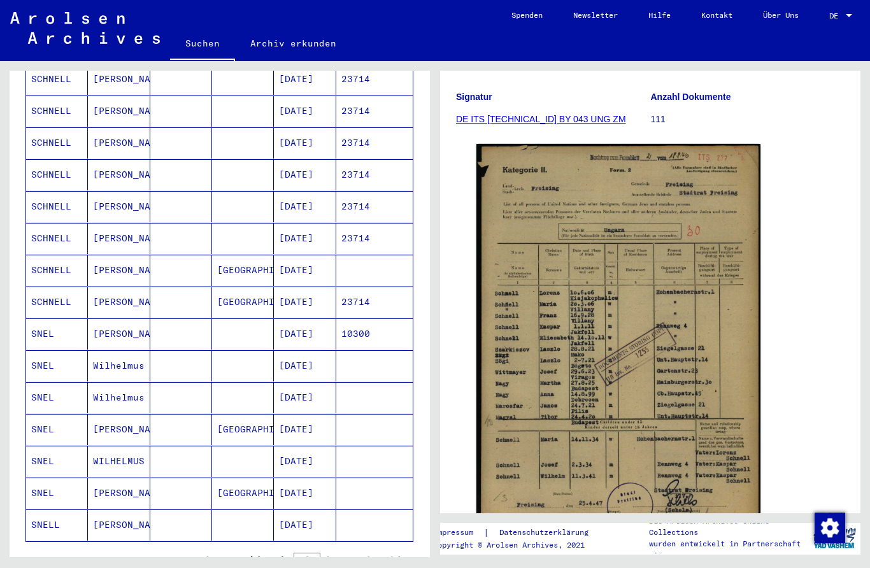
click at [105, 417] on mat-cell "[PERSON_NAME]" at bounding box center [119, 429] width 62 height 31
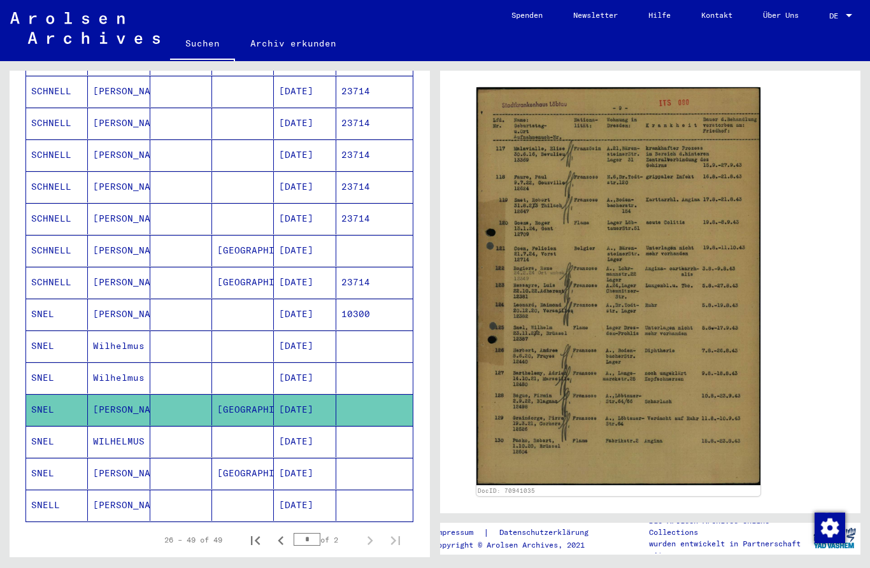
scroll to position [540, 0]
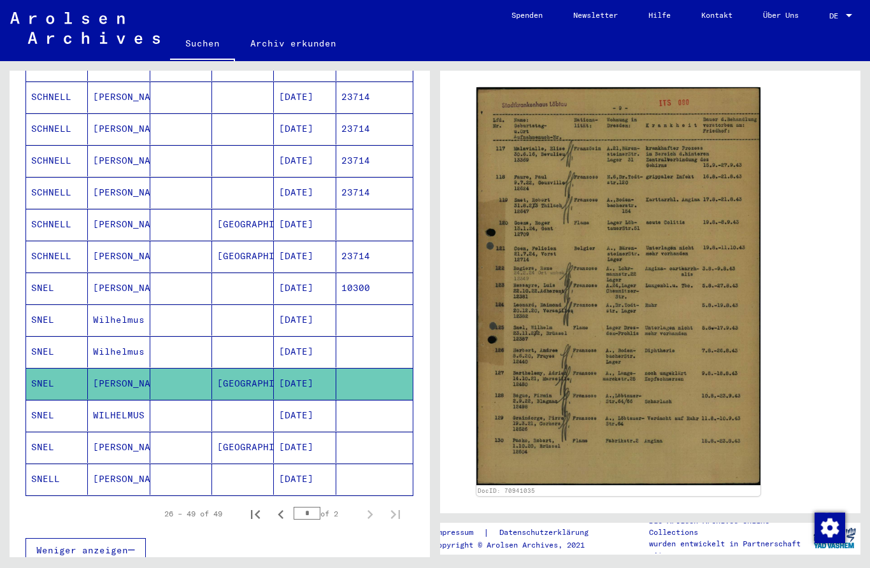
click at [110, 342] on mat-cell "Wilhelmus" at bounding box center [119, 351] width 62 height 31
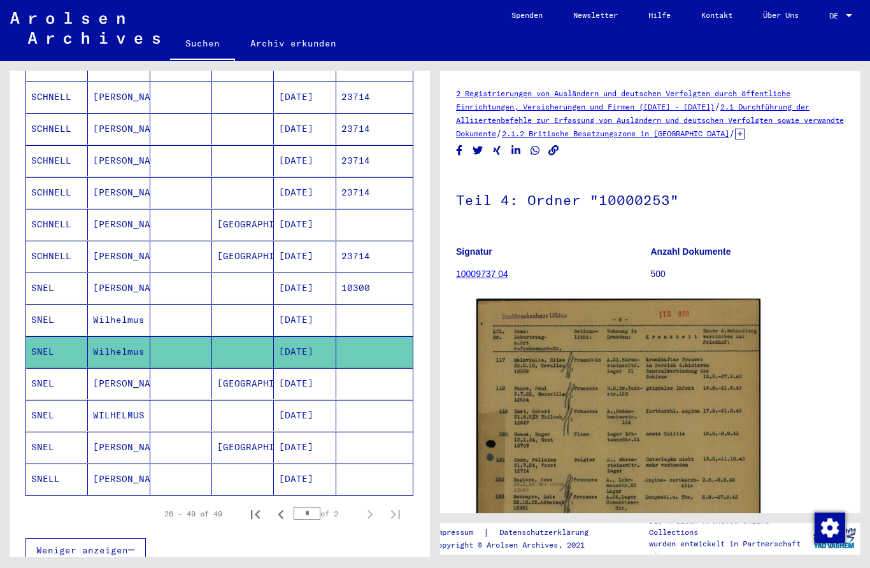
click at [111, 310] on mat-cell "Wilhelmus" at bounding box center [119, 320] width 62 height 31
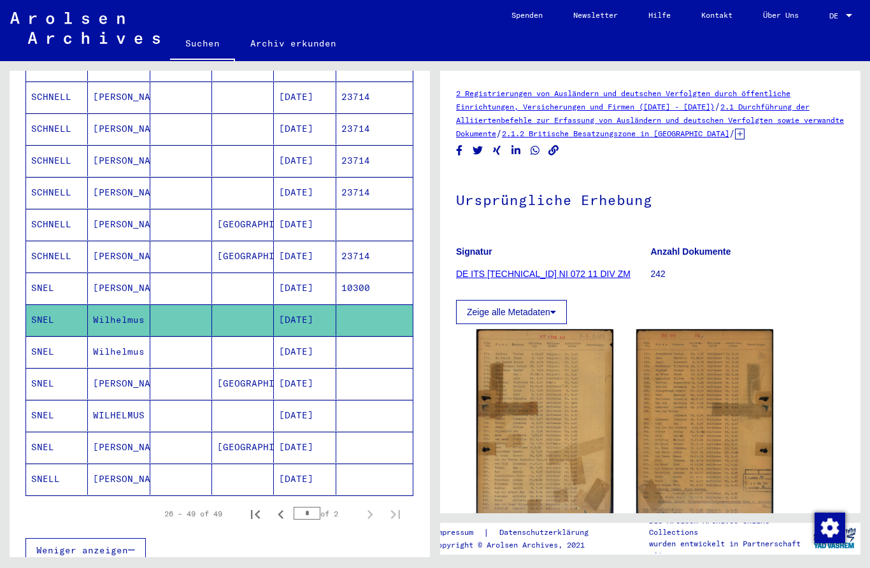
click at [89, 345] on mat-cell "Wilhelmus" at bounding box center [119, 351] width 62 height 31
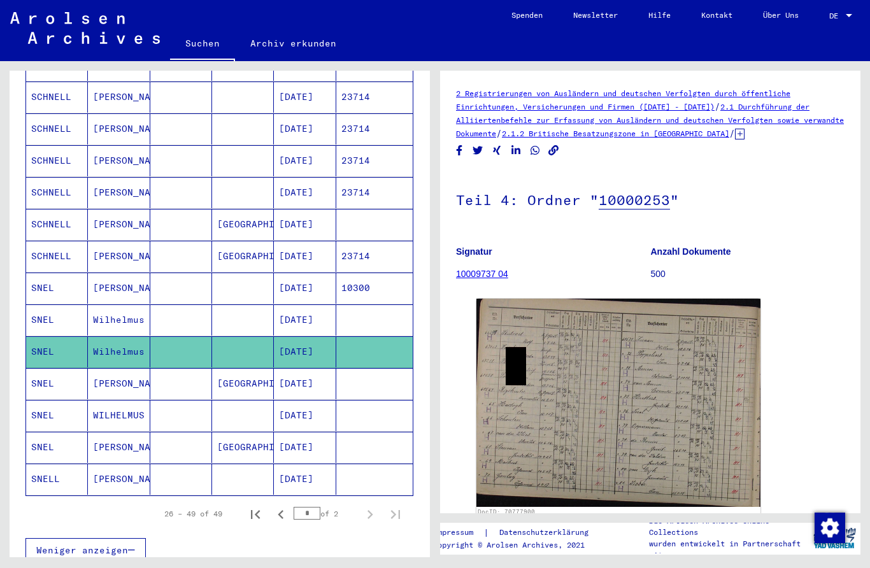
click at [76, 378] on mat-cell "SNEL" at bounding box center [57, 383] width 62 height 31
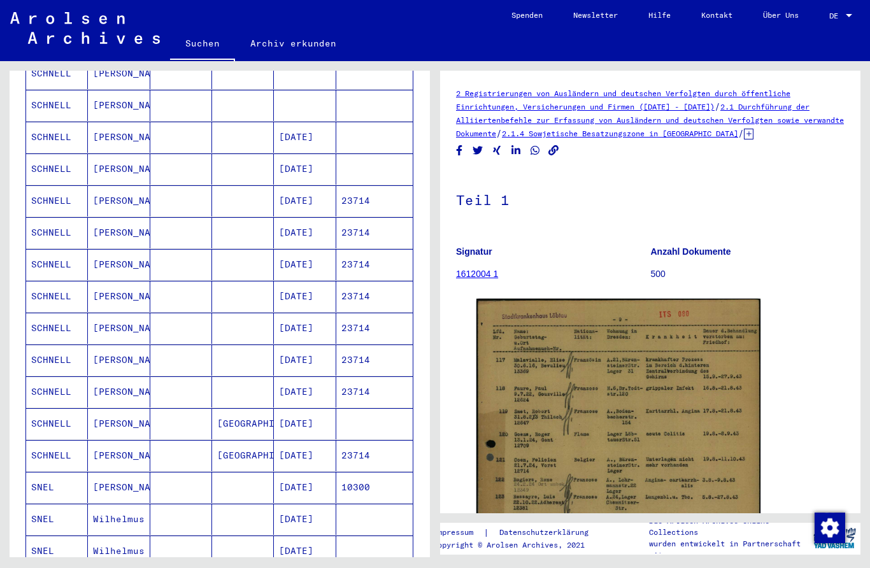
scroll to position [337, 0]
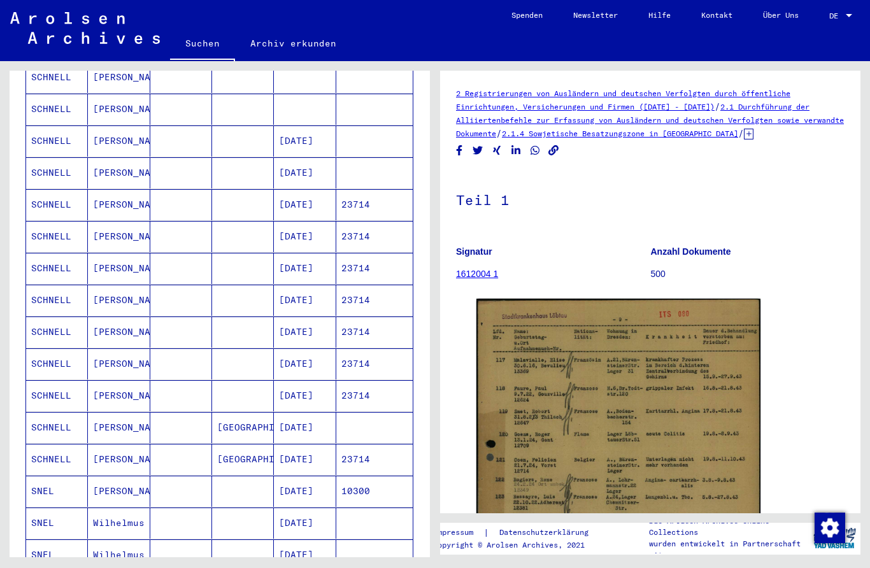
click at [91, 380] on mat-cell "[PERSON_NAME]" at bounding box center [119, 395] width 62 height 31
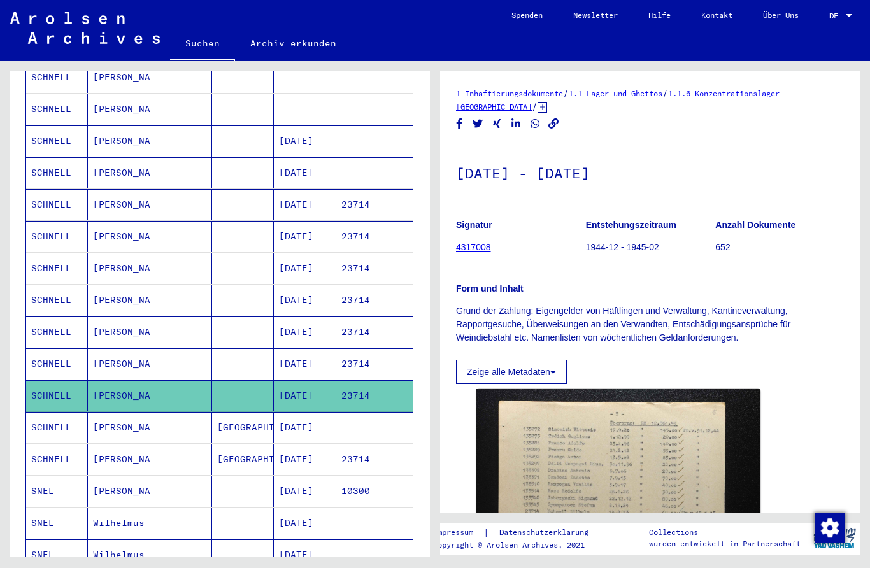
click at [51, 262] on mat-cell "SCHNELL" at bounding box center [57, 268] width 62 height 31
